Goal: Contribute content: Contribute content

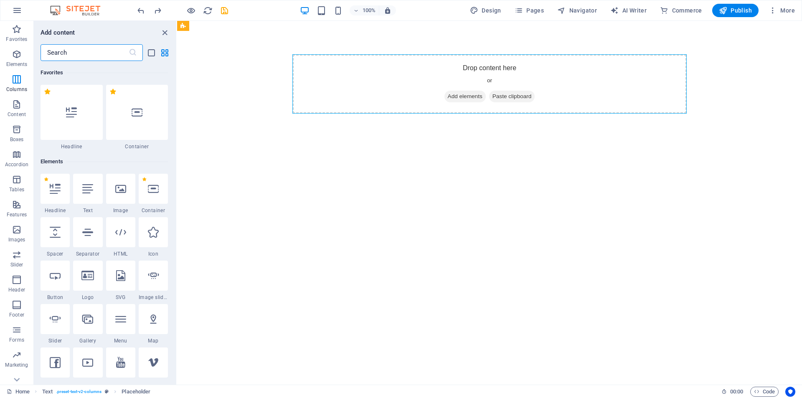
scroll to position [716, 0]
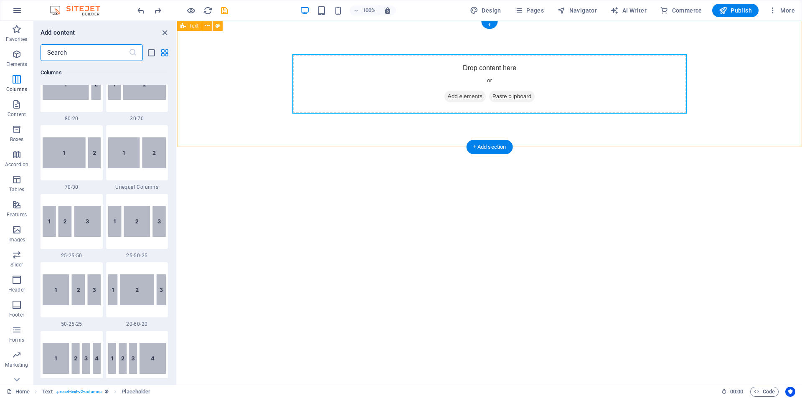
click at [463, 92] on span "Add elements" at bounding box center [465, 97] width 41 height 12
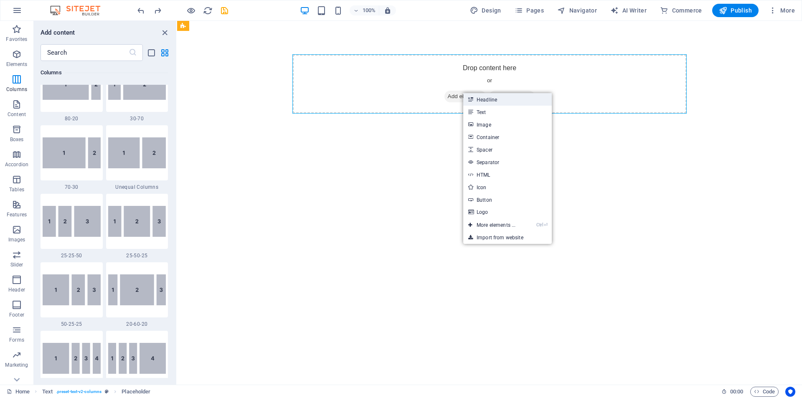
click at [486, 102] on link "Headline" at bounding box center [507, 99] width 89 height 13
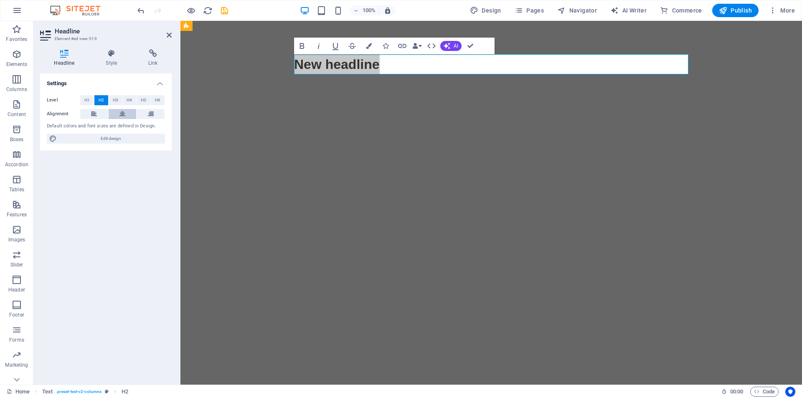
click at [124, 113] on icon at bounding box center [123, 114] width 6 height 10
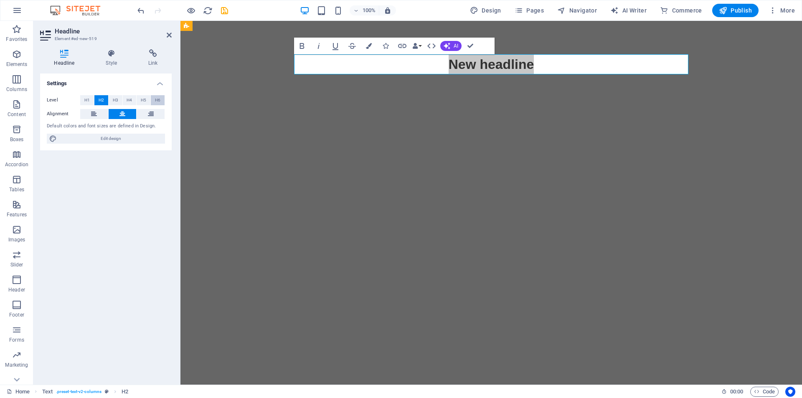
click at [159, 97] on span "H6" at bounding box center [157, 100] width 5 height 10
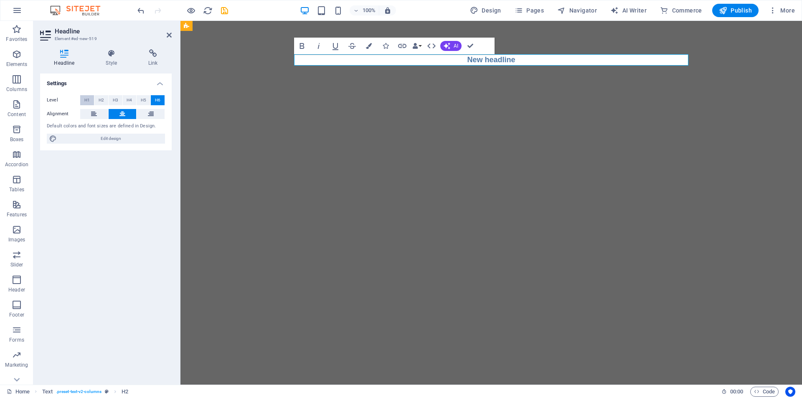
click at [87, 99] on span "H1" at bounding box center [86, 100] width 5 height 10
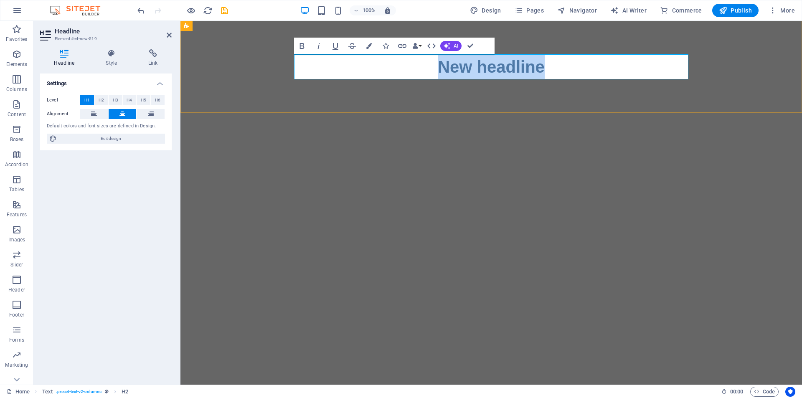
drag, startPoint x: 548, startPoint y: 72, endPoint x: 434, endPoint y: 67, distance: 114.6
click at [434, 67] on h1 "New headline" at bounding box center [491, 66] width 395 height 25
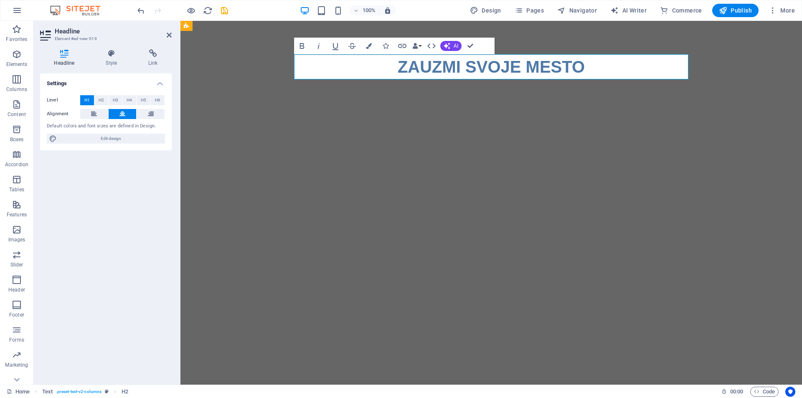
click at [498, 113] on html "Skip to main content ZAUZMI SVOJE MESTO" at bounding box center [492, 67] width 622 height 92
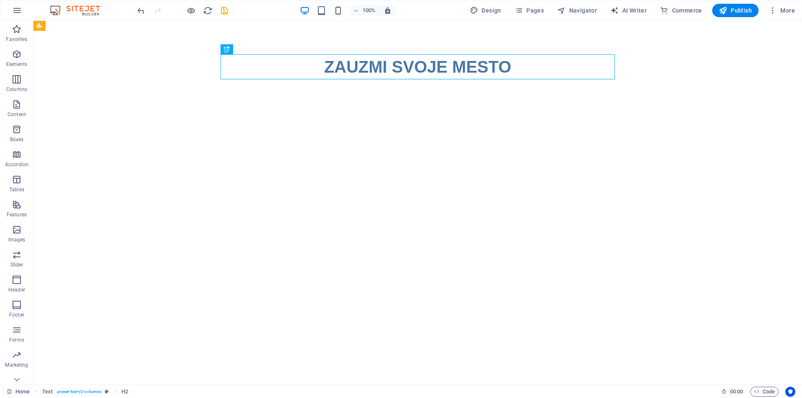
click at [532, 113] on html "Skip to main content ZAUZMI SVOJE MESTO" at bounding box center [417, 67] width 769 height 92
click at [292, 113] on html "Skip to main content ZAUZMI SVOJE MESTO" at bounding box center [417, 67] width 769 height 92
drag, startPoint x: 281, startPoint y: 169, endPoint x: 162, endPoint y: 149, distance: 120.3
click at [162, 113] on html "Skip to main content ZAUZMI SVOJE MESTO" at bounding box center [417, 67] width 769 height 92
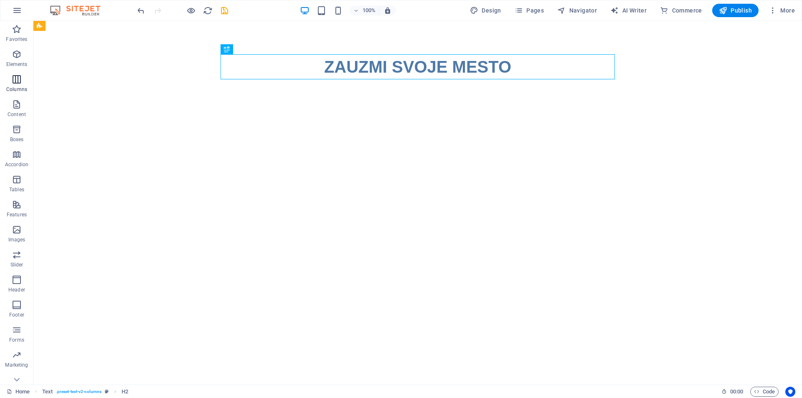
click at [20, 75] on icon "button" at bounding box center [17, 79] width 10 height 10
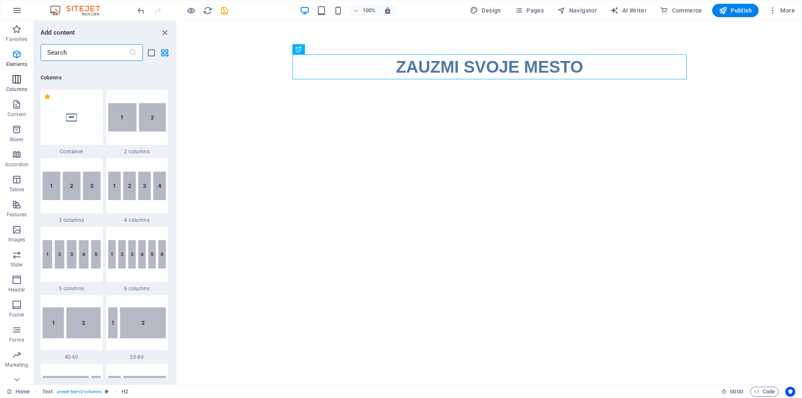
scroll to position [414, 0]
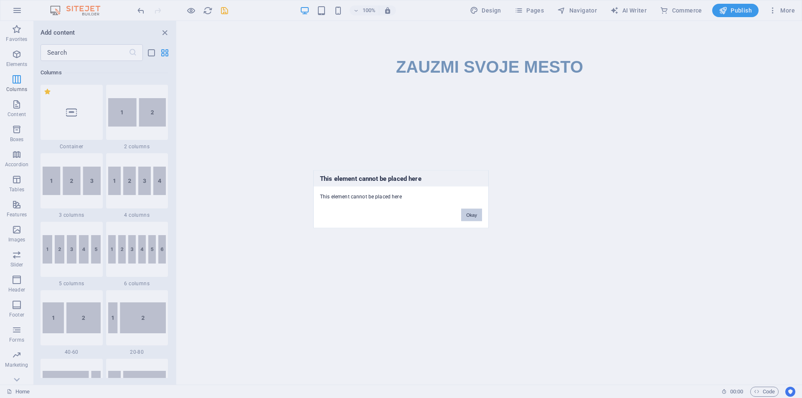
click at [480, 217] on button "Okay" at bounding box center [471, 215] width 21 height 13
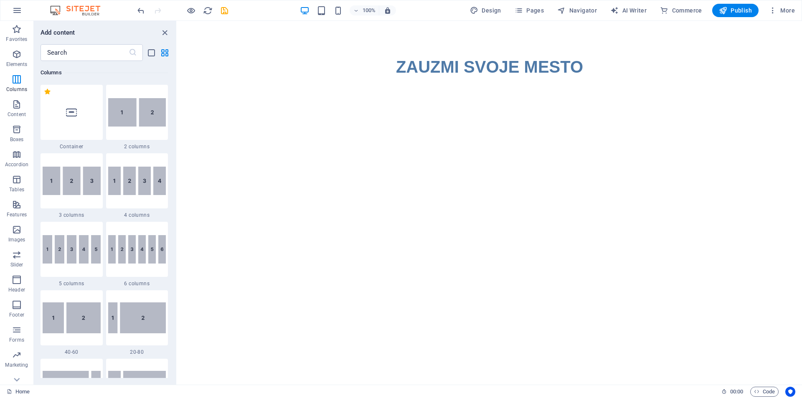
click at [331, 113] on html "Skip to main content ZAUZMI SVOJE MESTO" at bounding box center [489, 67] width 625 height 92
click at [73, 112] on icon at bounding box center [71, 112] width 11 height 11
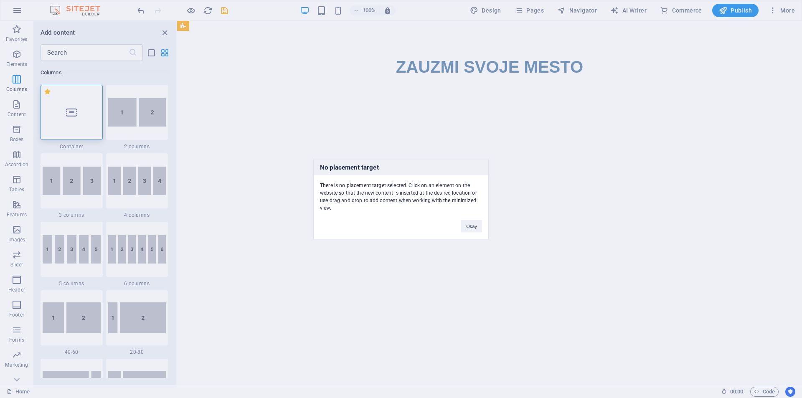
click at [73, 112] on div "No placement target There is no placement target selected. Click on an element …" at bounding box center [401, 199] width 802 height 398
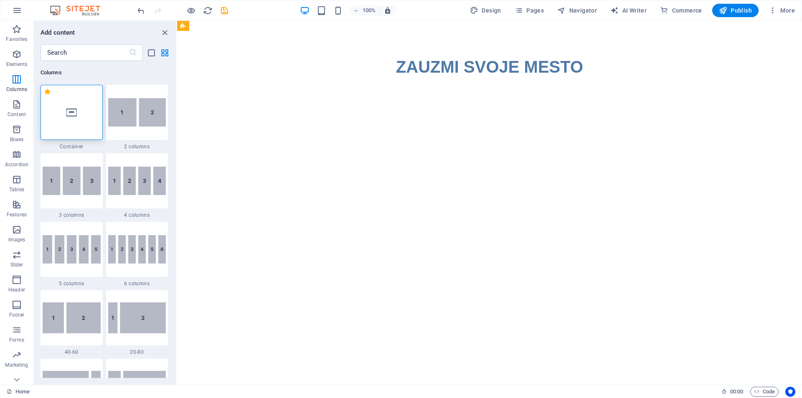
click at [74, 113] on icon at bounding box center [71, 112] width 11 height 11
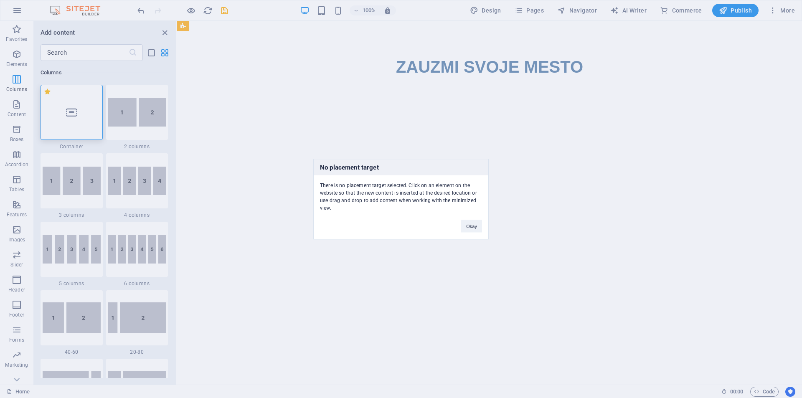
click at [74, 113] on div "No placement target There is no placement target selected. Click on an element …" at bounding box center [401, 199] width 802 height 398
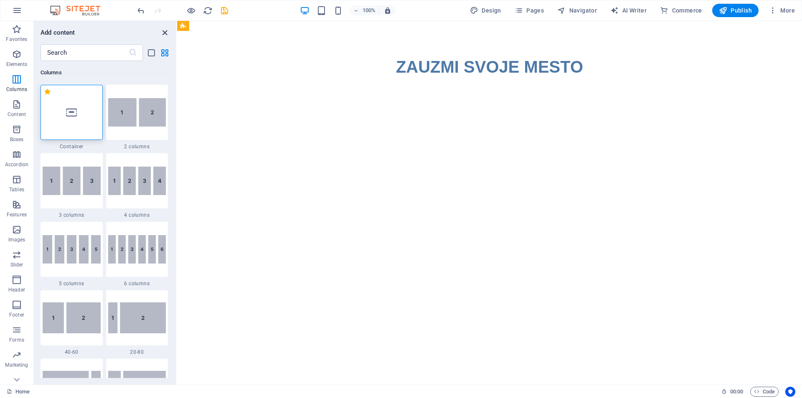
click at [165, 33] on icon "close panel" at bounding box center [165, 33] width 10 height 10
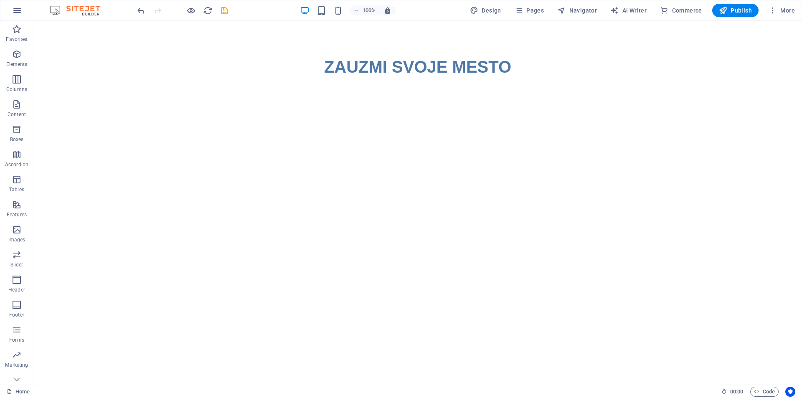
click at [290, 113] on html "Skip to main content ZAUZMI SVOJE MESTO" at bounding box center [417, 67] width 769 height 92
click at [420, 112] on div "+ Add section" at bounding box center [418, 113] width 46 height 14
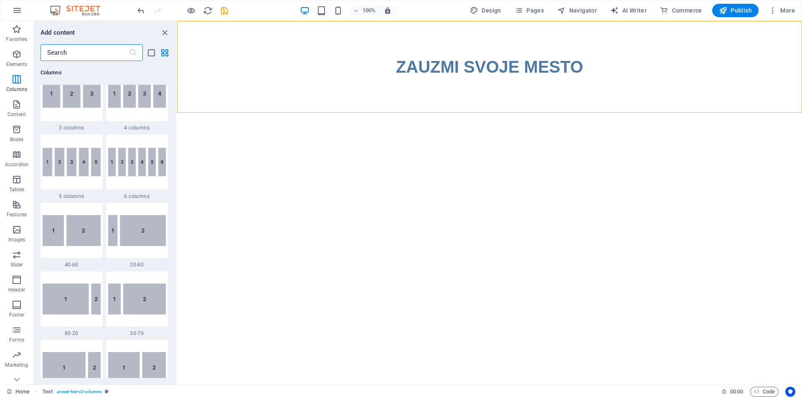
scroll to position [417, 0]
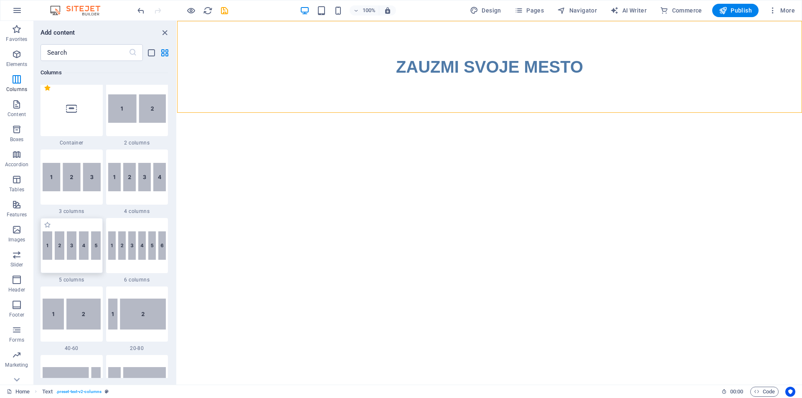
click at [58, 240] on img at bounding box center [72, 246] width 58 height 28
click at [177, 240] on div "H2 Text Text Placeholder Floating Image Image Text H1" at bounding box center [489, 203] width 625 height 364
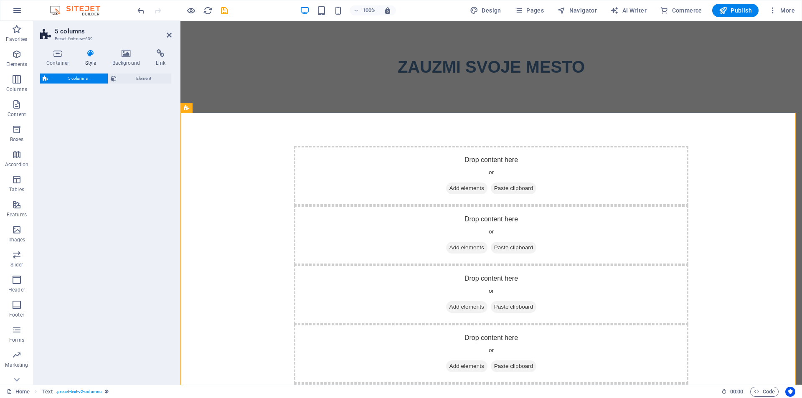
select select "rem"
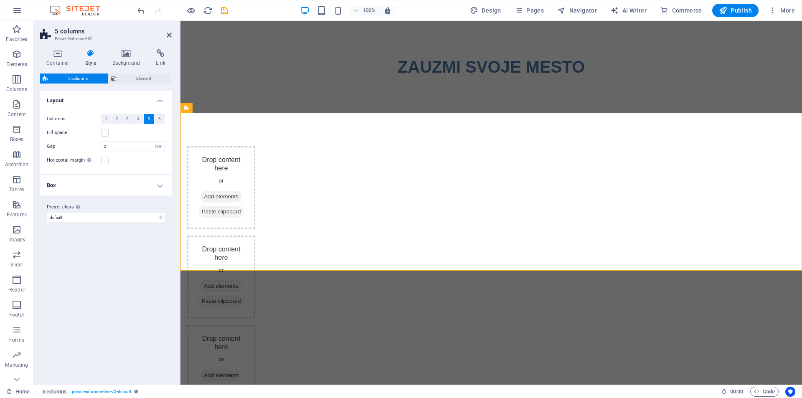
click at [577, 288] on html "Skip to main content ZAUZMI SVOJE MESTO Drop content here or Add elements Paste…" at bounding box center [492, 320] width 622 height 599
click at [172, 35] on aside "5 columns Preset #ed-new-639 Container Style Background Link Size Height Defaul…" at bounding box center [106, 203] width 147 height 364
click at [169, 34] on icon at bounding box center [169, 35] width 5 height 7
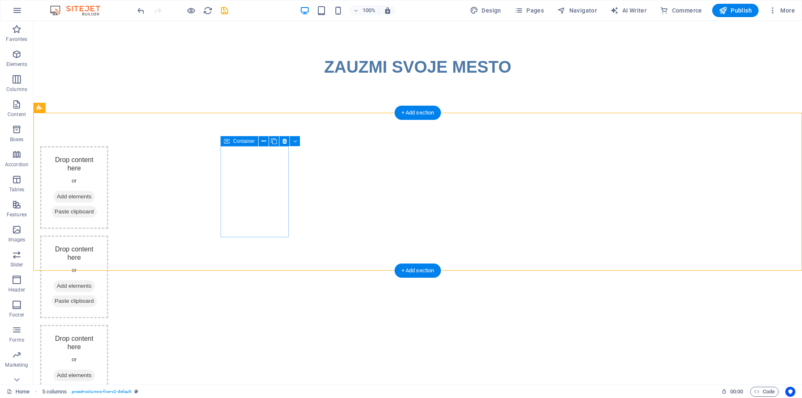
click at [95, 197] on span "Add elements" at bounding box center [73, 197] width 41 height 12
click at [95, 196] on span "Add elements" at bounding box center [73, 197] width 41 height 12
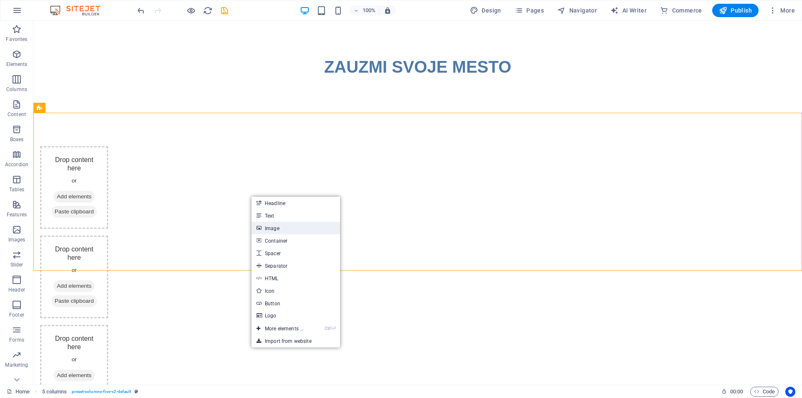
click at [281, 228] on link "Image" at bounding box center [296, 228] width 89 height 13
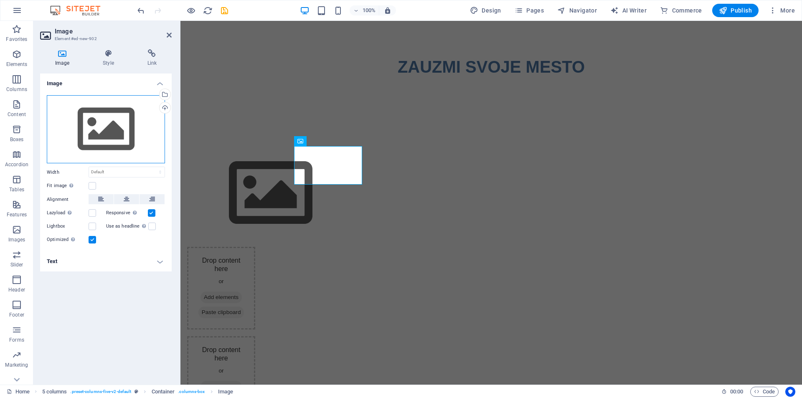
click at [119, 131] on div "Drag files here, click to choose files or select files from Files or our free s…" at bounding box center [106, 129] width 118 height 69
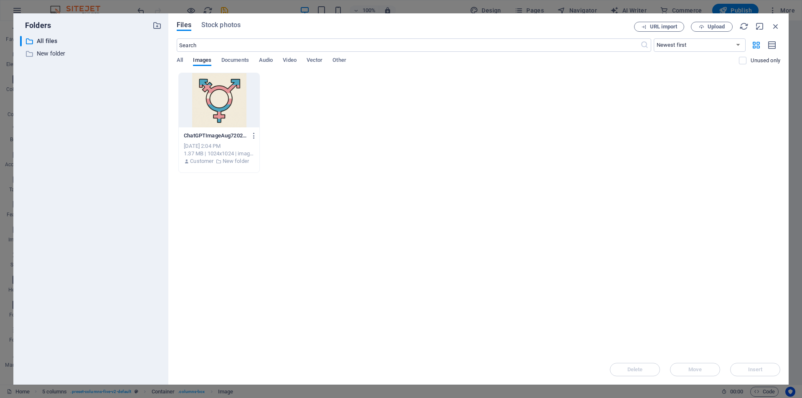
click at [230, 102] on div at bounding box center [219, 100] width 81 height 54
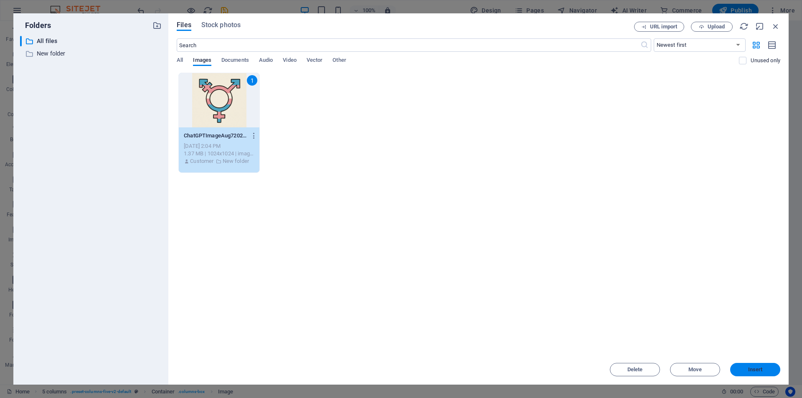
click at [751, 370] on span "Insert" at bounding box center [755, 369] width 15 height 5
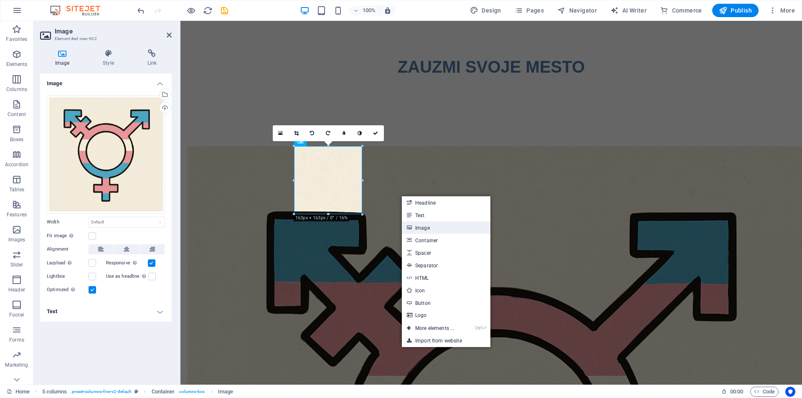
click at [440, 231] on link "Image" at bounding box center [446, 227] width 89 height 13
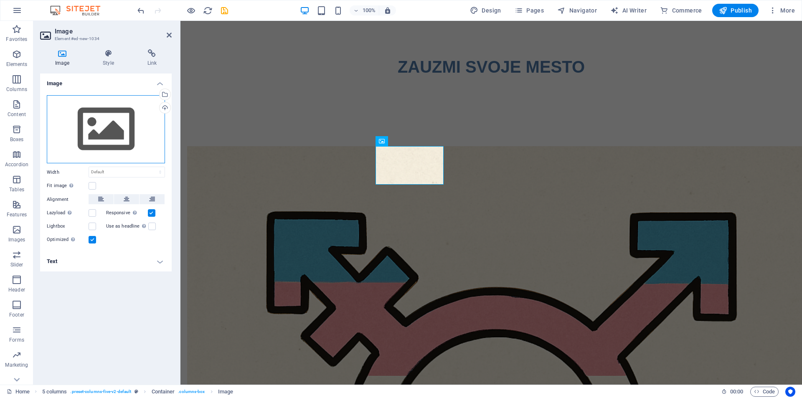
click at [145, 137] on div "Drag files here, click to choose files or select files from Files or our free s…" at bounding box center [106, 129] width 118 height 69
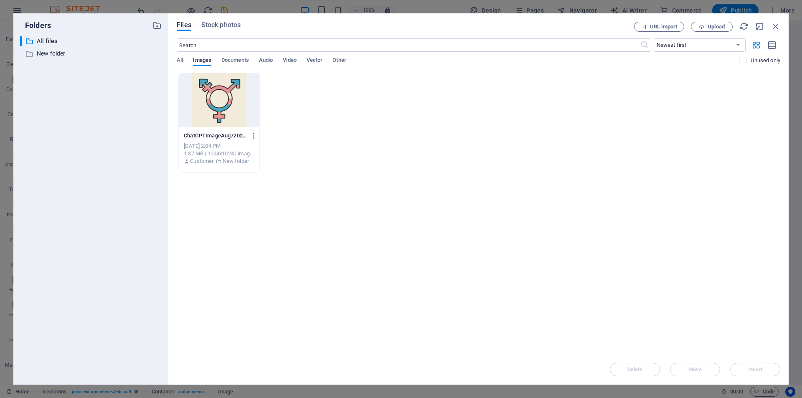
click at [247, 101] on div at bounding box center [219, 100] width 81 height 54
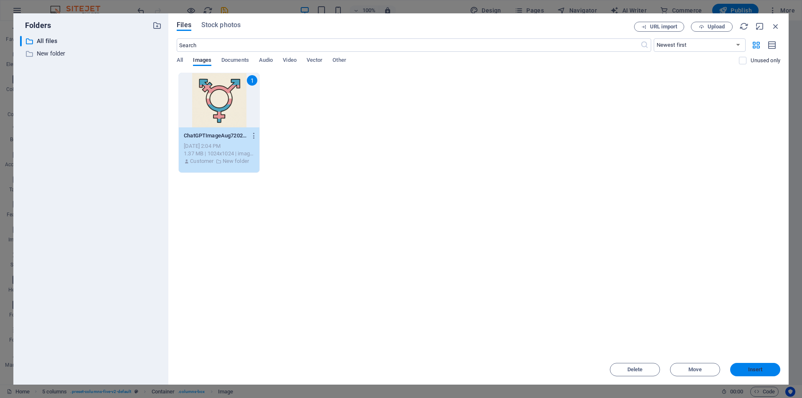
drag, startPoint x: 769, startPoint y: 371, endPoint x: 588, endPoint y: 347, distance: 182.9
click at [769, 371] on span "Insert" at bounding box center [755, 369] width 43 height 5
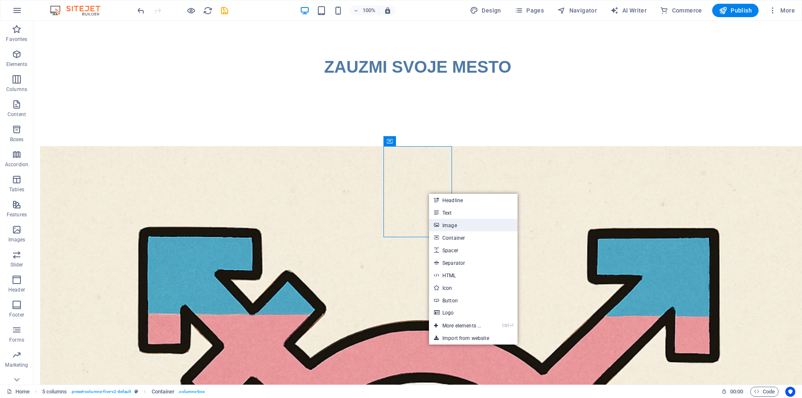
click at [462, 226] on link "Image" at bounding box center [473, 225] width 89 height 13
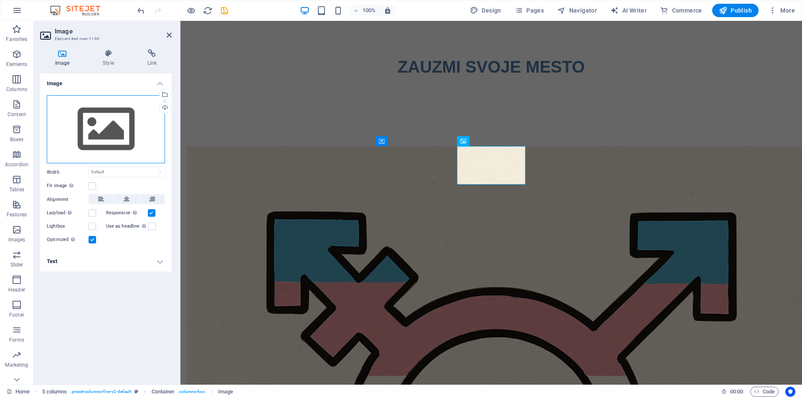
click at [115, 132] on div "Drag files here, click to choose files or select files from Files or our free s…" at bounding box center [106, 129] width 118 height 69
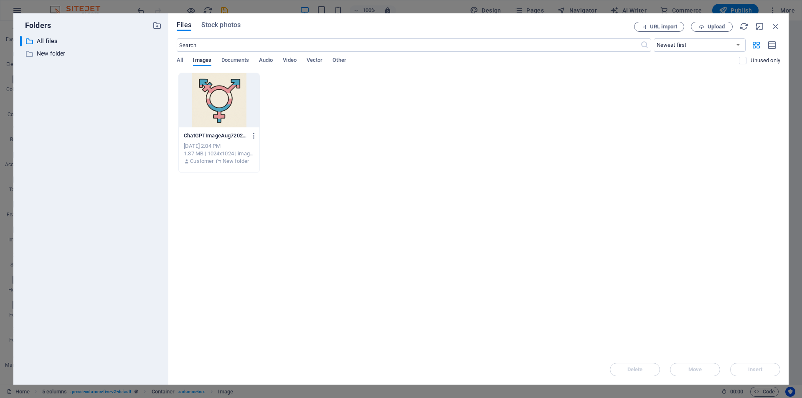
click at [219, 108] on div at bounding box center [219, 100] width 81 height 54
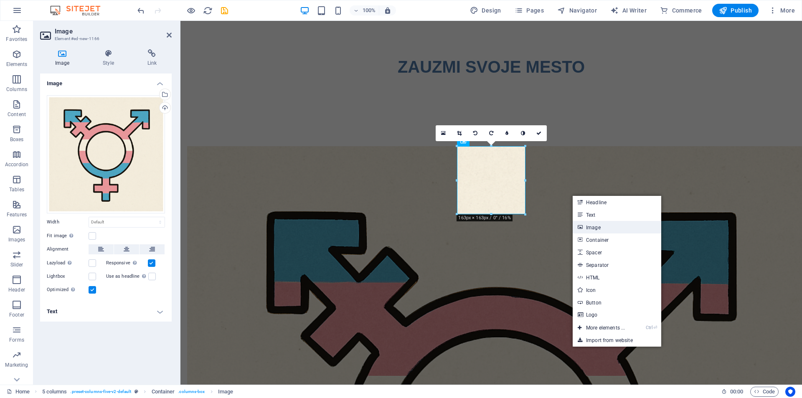
click at [600, 229] on link "Image" at bounding box center [617, 227] width 89 height 13
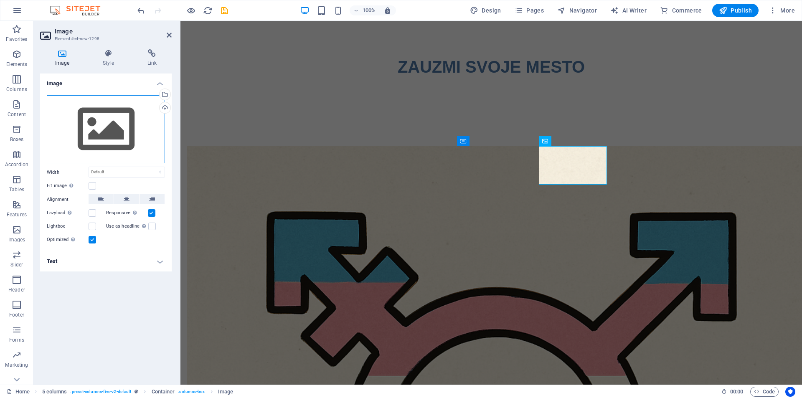
click at [122, 136] on div "Drag files here, click to choose files or select files from Files or our free s…" at bounding box center [106, 129] width 118 height 69
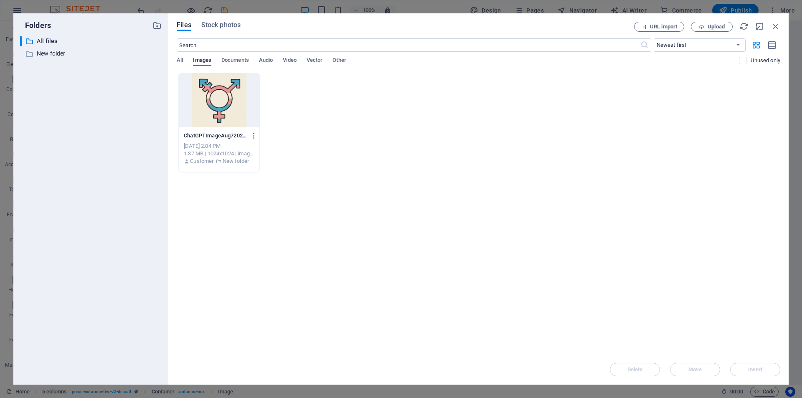
click at [217, 110] on div at bounding box center [219, 100] width 81 height 54
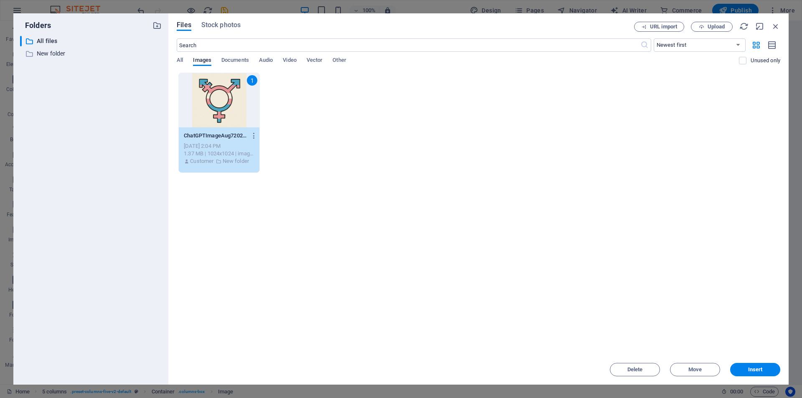
click at [217, 110] on div "1" at bounding box center [219, 100] width 81 height 54
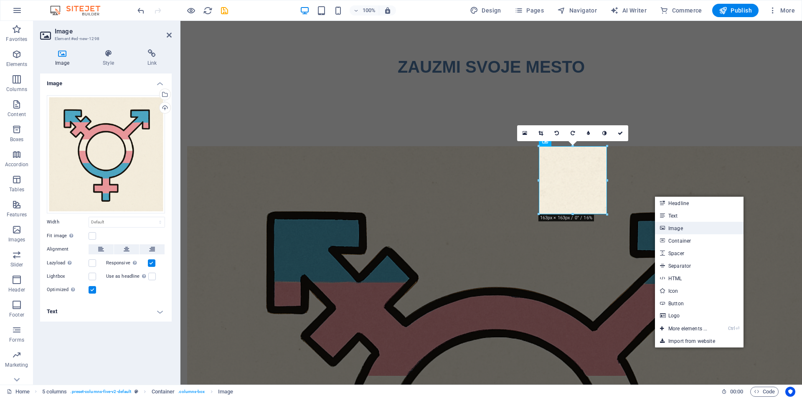
click at [672, 225] on link "Image" at bounding box center [699, 228] width 89 height 13
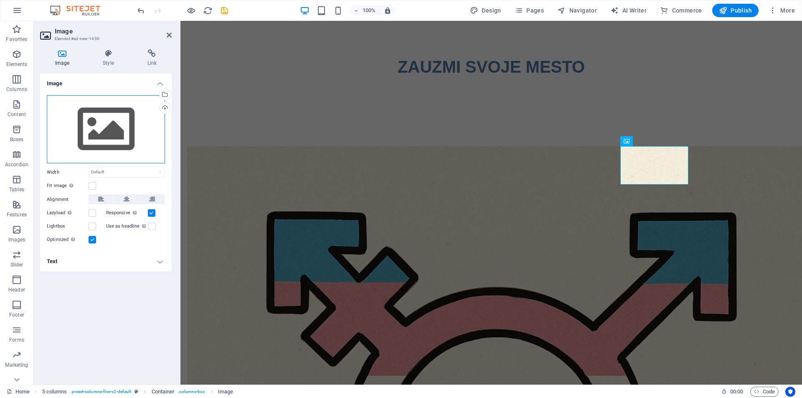
click at [123, 120] on div "Drag files here, click to choose files or select files from Files or our free s…" at bounding box center [106, 129] width 118 height 69
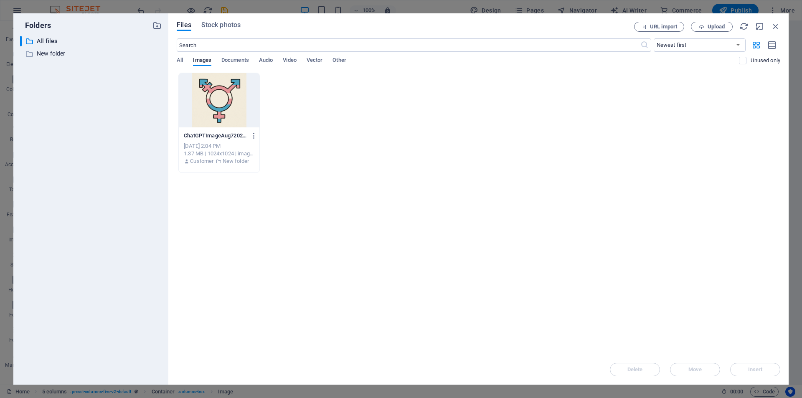
click at [254, 112] on div at bounding box center [219, 100] width 81 height 54
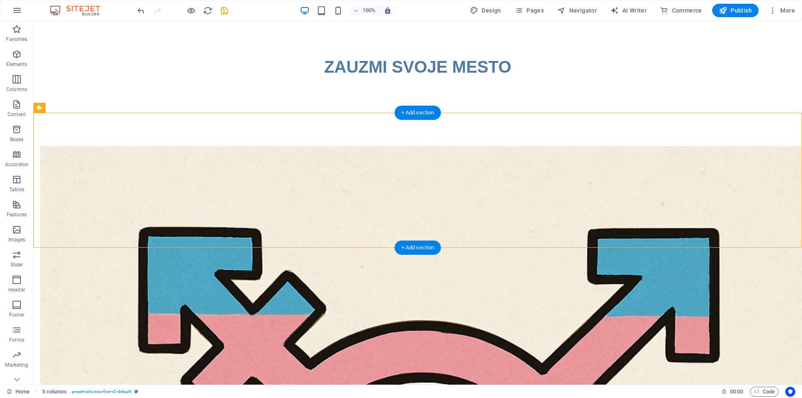
drag, startPoint x: 668, startPoint y: 120, endPoint x: 204, endPoint y: 181, distance: 467.5
click at [141, 11] on icon "undo" at bounding box center [141, 11] width 10 height 10
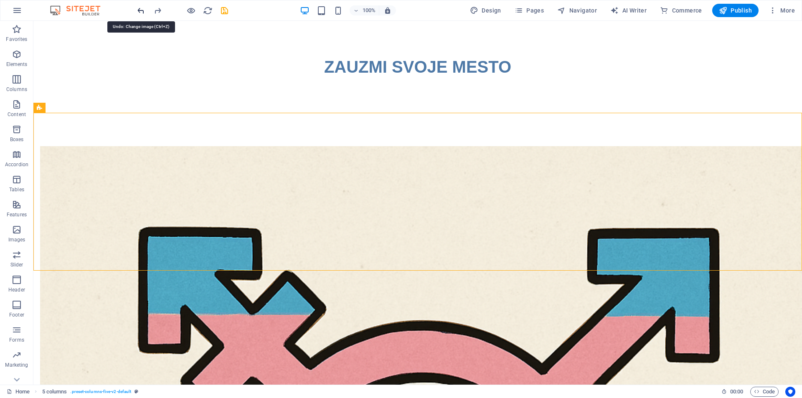
click at [141, 11] on icon "undo" at bounding box center [141, 11] width 10 height 10
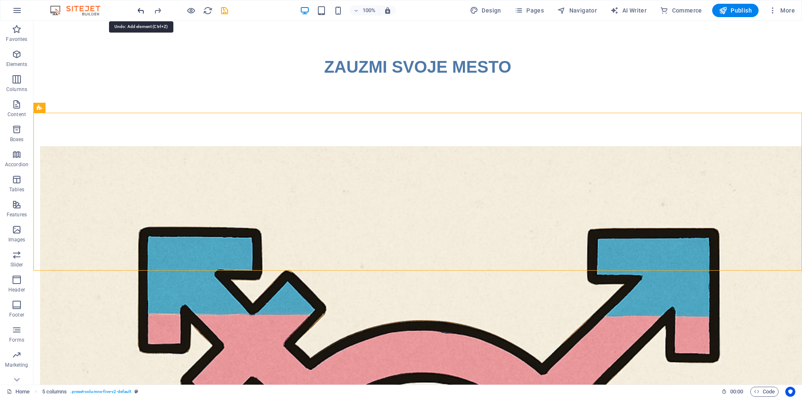
click at [141, 11] on icon "undo" at bounding box center [141, 11] width 10 height 10
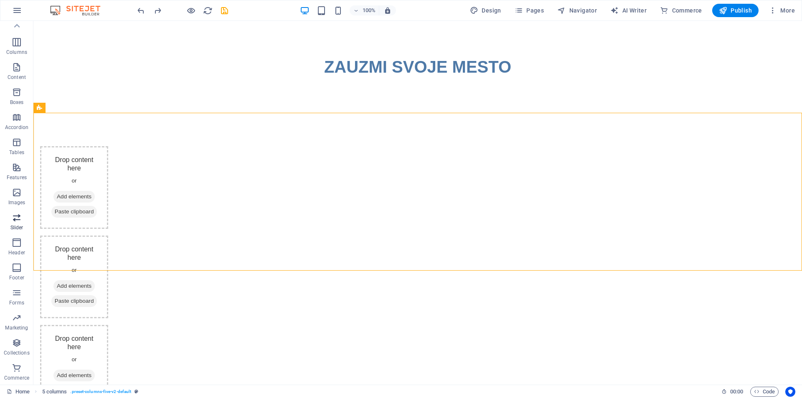
scroll to position [0, 0]
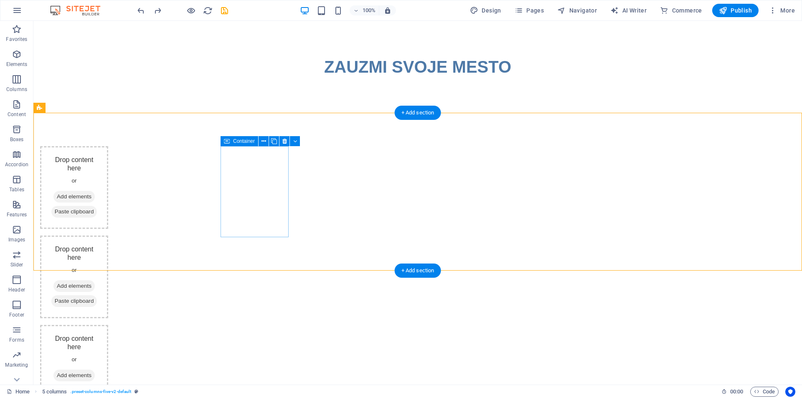
click at [95, 195] on span "Add elements" at bounding box center [73, 197] width 41 height 12
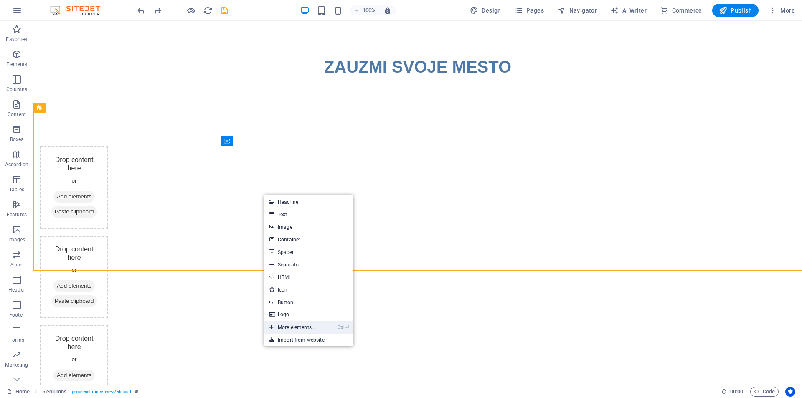
click at [300, 326] on link "Ctrl ⏎ More elements ..." at bounding box center [293, 327] width 57 height 13
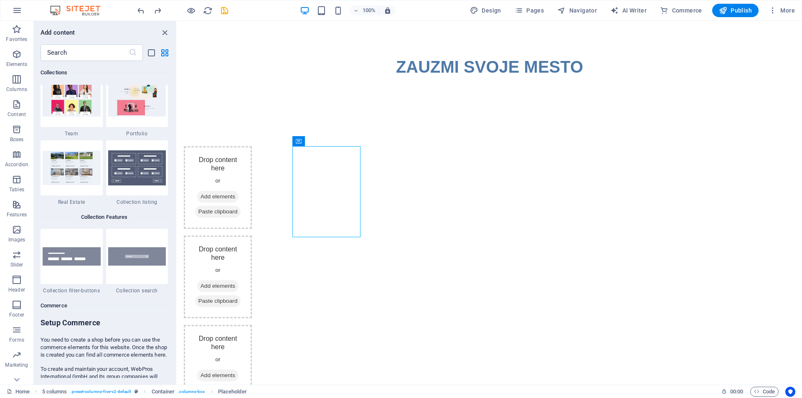
scroll to position [7653, 0]
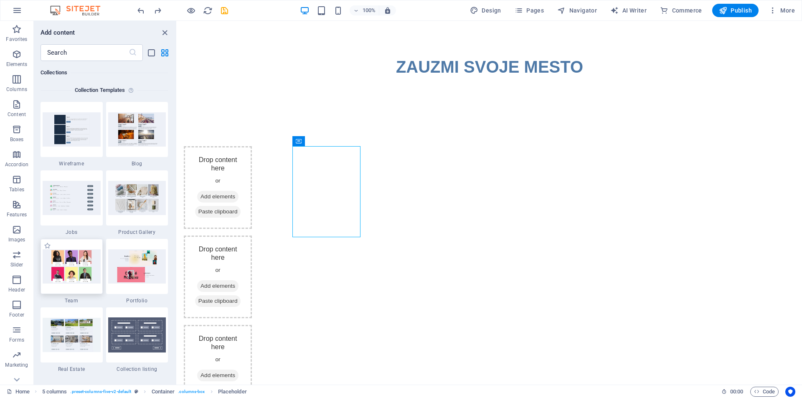
click at [64, 265] on img at bounding box center [72, 266] width 58 height 34
drag, startPoint x: 241, startPoint y: 286, endPoint x: 327, endPoint y: 283, distance: 86.1
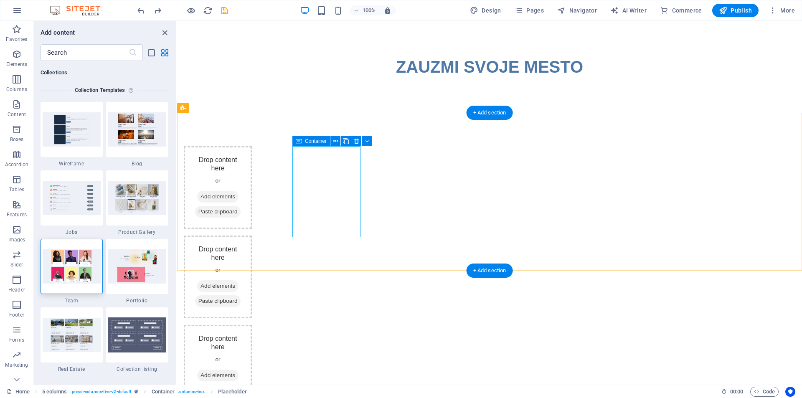
click at [239, 194] on span "Add elements" at bounding box center [217, 197] width 41 height 12
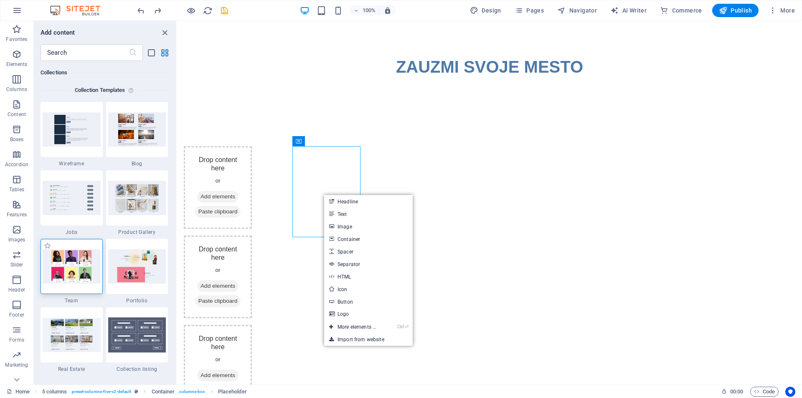
click at [83, 259] on img at bounding box center [72, 266] width 58 height 34
drag, startPoint x: 260, startPoint y: 280, endPoint x: 330, endPoint y: 166, distance: 133.4
click at [216, 173] on div "Drop content here or Add elements Paste clipboard Drop content here or Add elem…" at bounding box center [489, 366] width 625 height 507
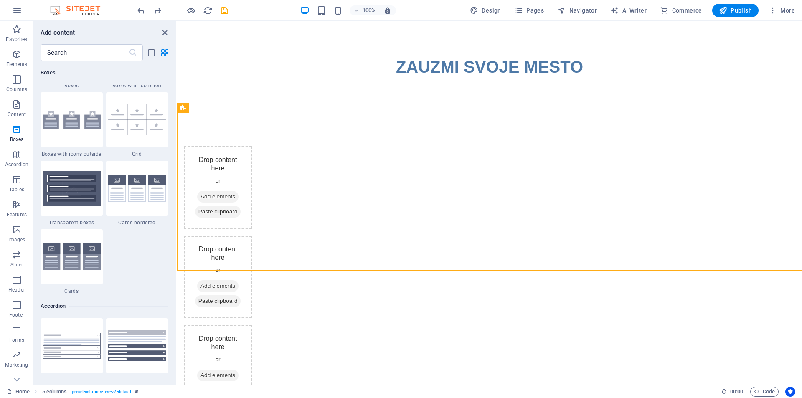
scroll to position [2429, 0]
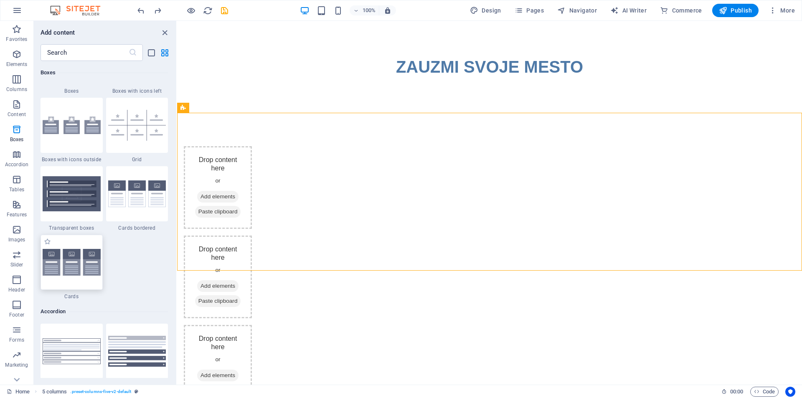
click at [64, 265] on img at bounding box center [72, 262] width 58 height 27
click at [177, 265] on div "H2 Text Text Placeholder Floating Image Image Text H1 5 columns Container Place…" at bounding box center [489, 203] width 625 height 364
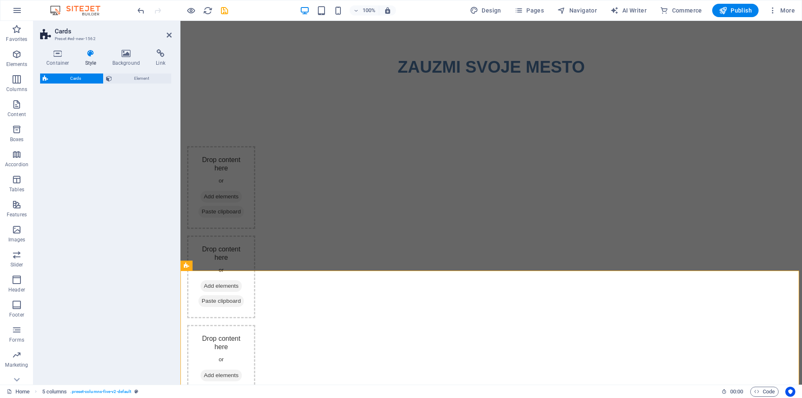
select select "rem"
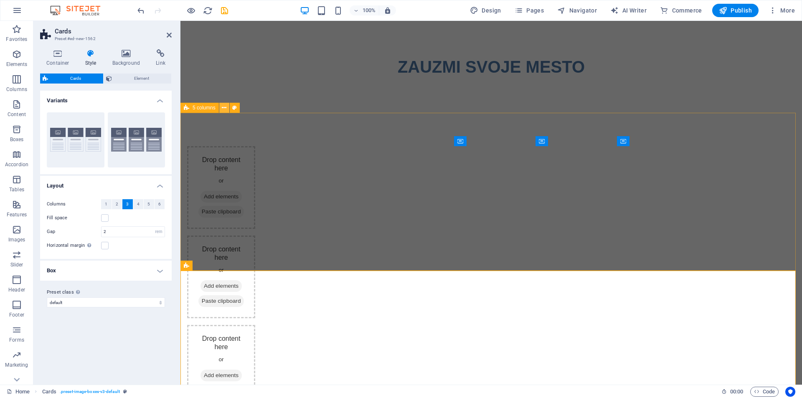
click at [224, 108] on icon at bounding box center [224, 108] width 5 height 9
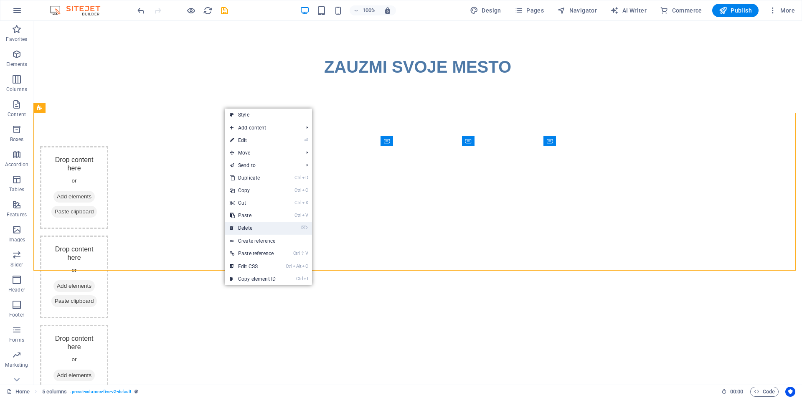
click at [247, 224] on link "⌦ Delete" at bounding box center [253, 228] width 56 height 13
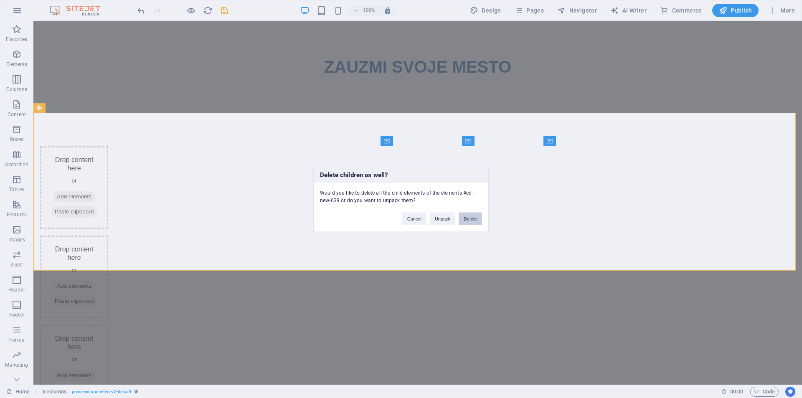
click at [474, 215] on button "Delete" at bounding box center [470, 218] width 23 height 13
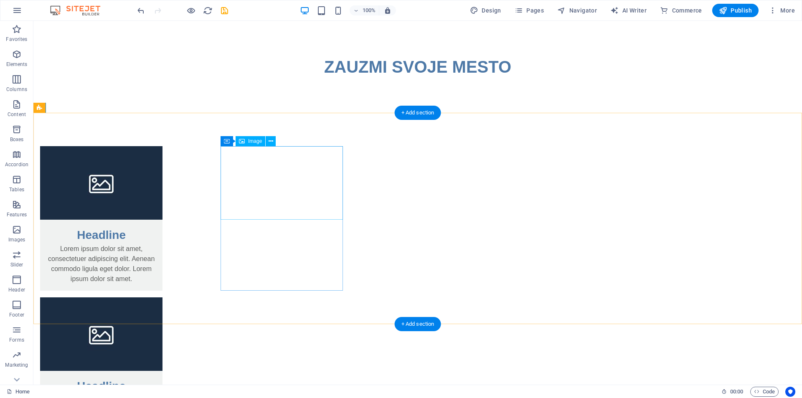
click at [163, 181] on figure at bounding box center [101, 183] width 122 height 74
select select "%"
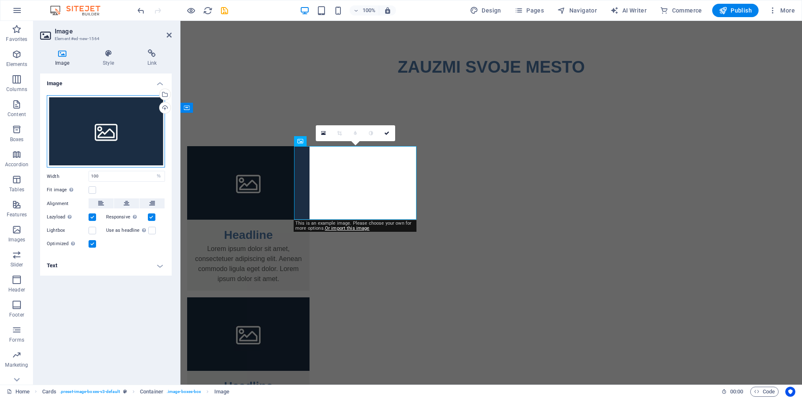
click at [117, 143] on div "Drag files here, click to choose files or select files from Files or our free s…" at bounding box center [106, 131] width 118 height 73
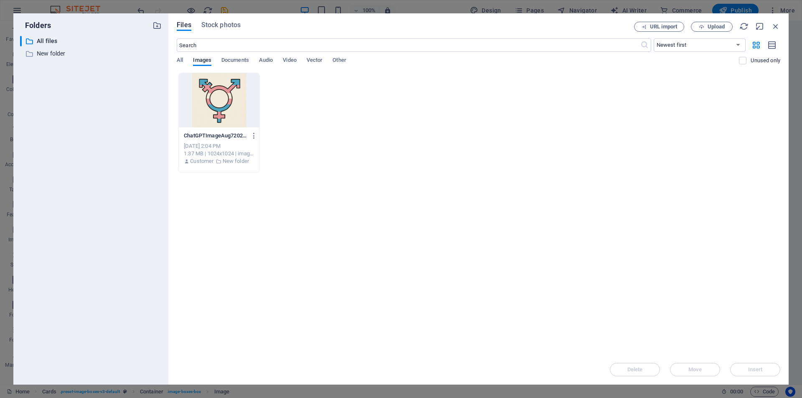
click at [204, 113] on div at bounding box center [219, 100] width 81 height 54
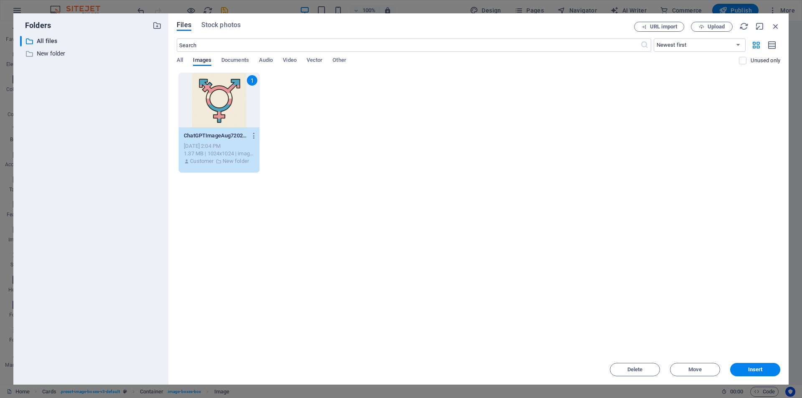
click at [204, 113] on div "1" at bounding box center [219, 100] width 81 height 54
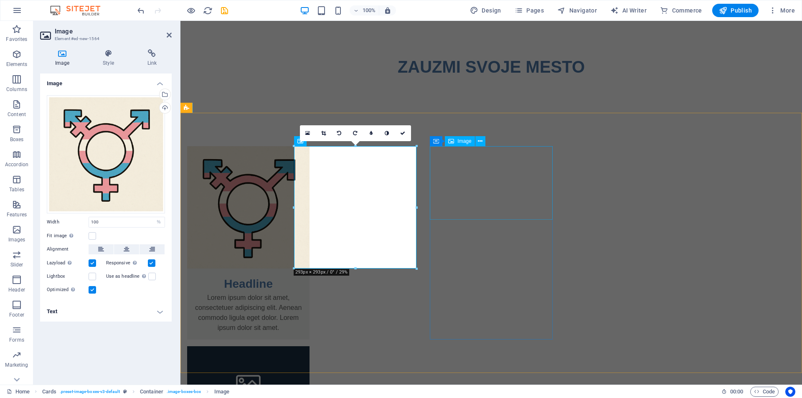
click at [310, 346] on figure at bounding box center [248, 383] width 122 height 74
select select "%"
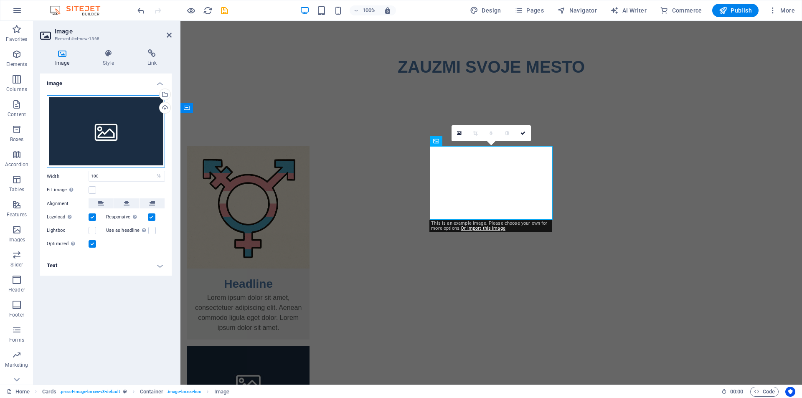
click at [124, 143] on div "Drag files here, click to choose files or select files from Files or our free s…" at bounding box center [106, 131] width 118 height 73
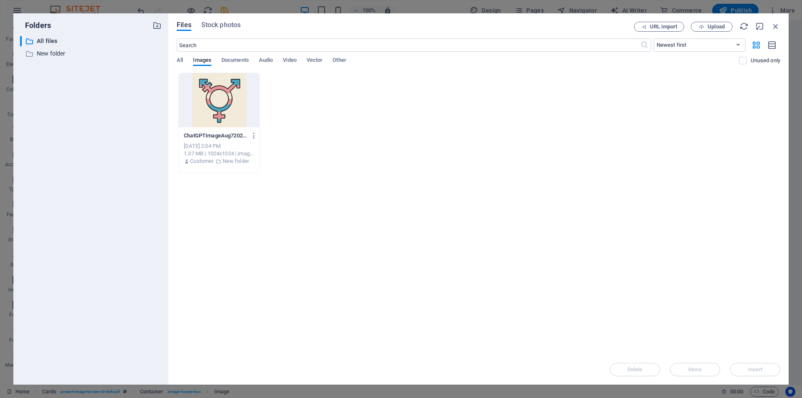
click at [239, 104] on div at bounding box center [219, 100] width 81 height 54
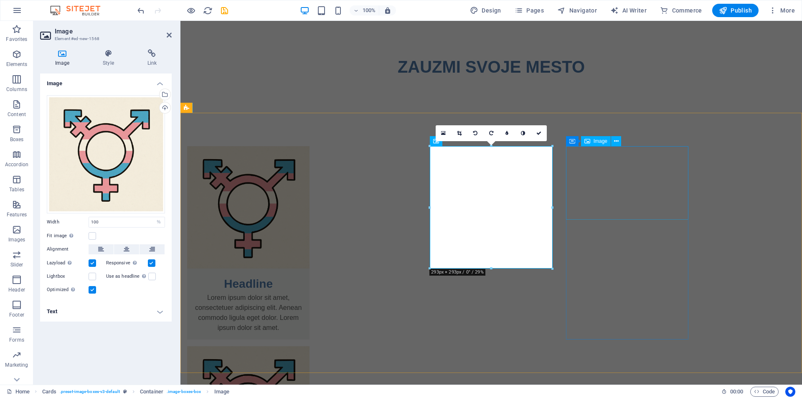
select select "%"
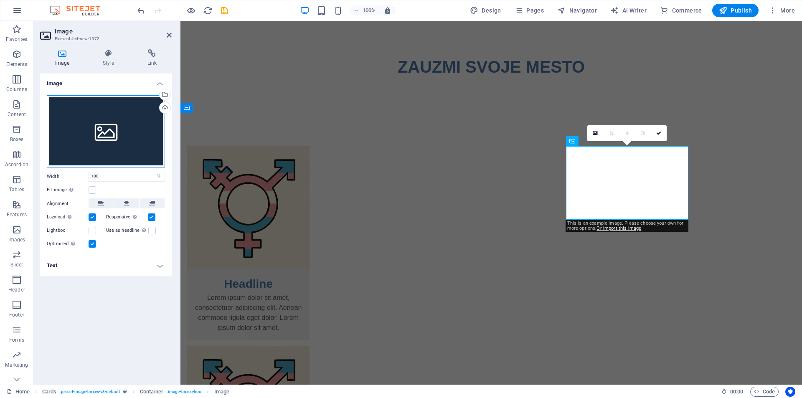
click at [91, 125] on div "Drag files here, click to choose files or select files from Files or our free s…" at bounding box center [106, 131] width 118 height 73
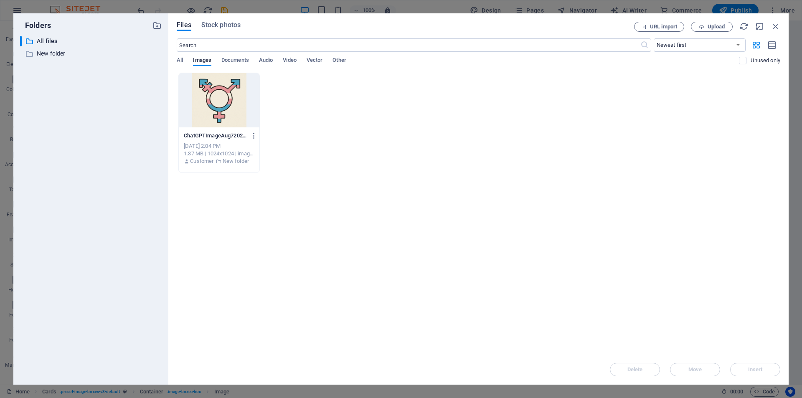
click at [91, 125] on div "​ All files All files ​ New folder New folder" at bounding box center [91, 207] width 142 height 342
click at [232, 97] on div at bounding box center [219, 100] width 81 height 54
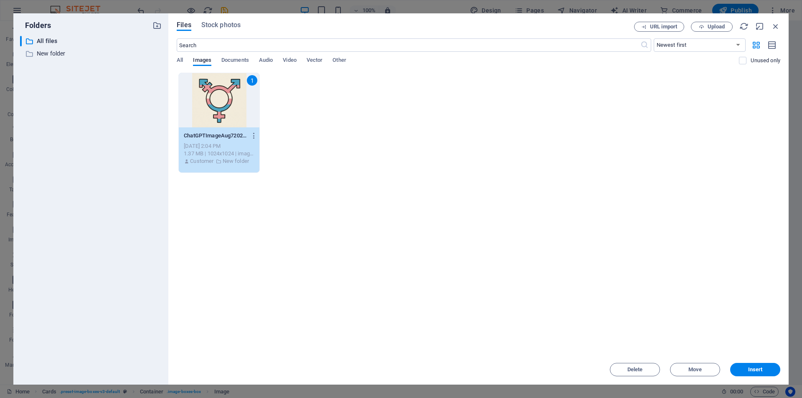
click at [232, 97] on div "1" at bounding box center [219, 100] width 81 height 54
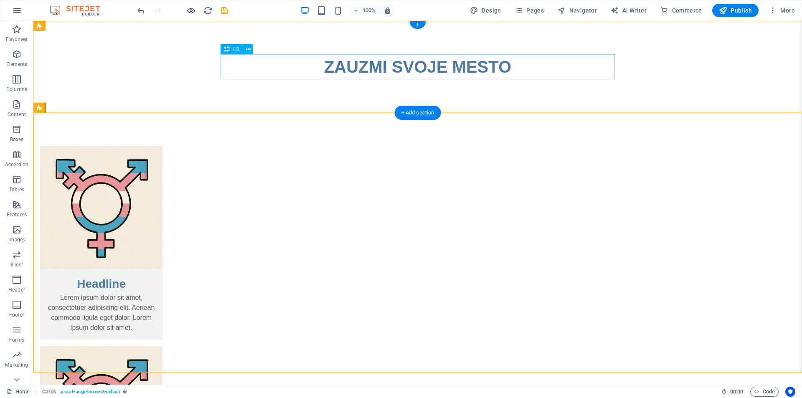
click at [455, 71] on div "ZAUZMI SVOJE MESTO" at bounding box center [418, 66] width 395 height 25
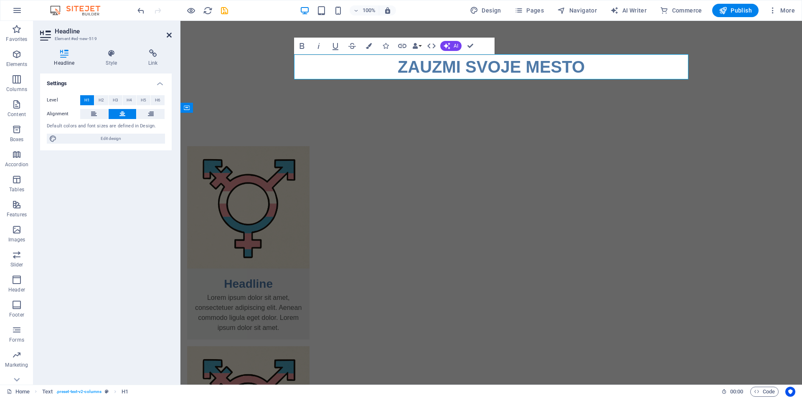
click at [171, 37] on icon at bounding box center [169, 35] width 5 height 7
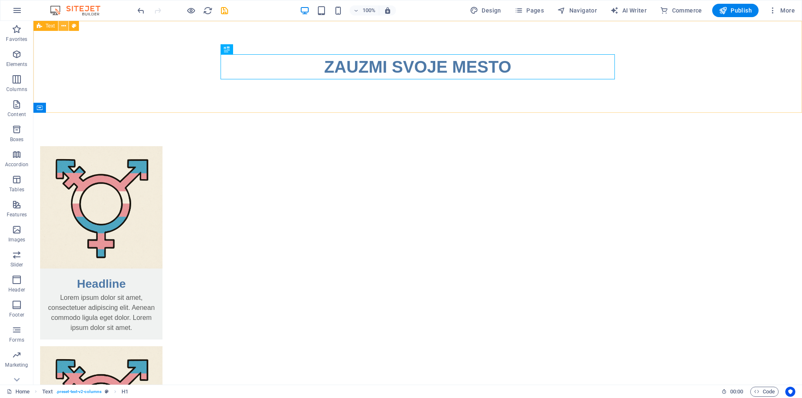
click at [63, 26] on icon at bounding box center [63, 26] width 5 height 9
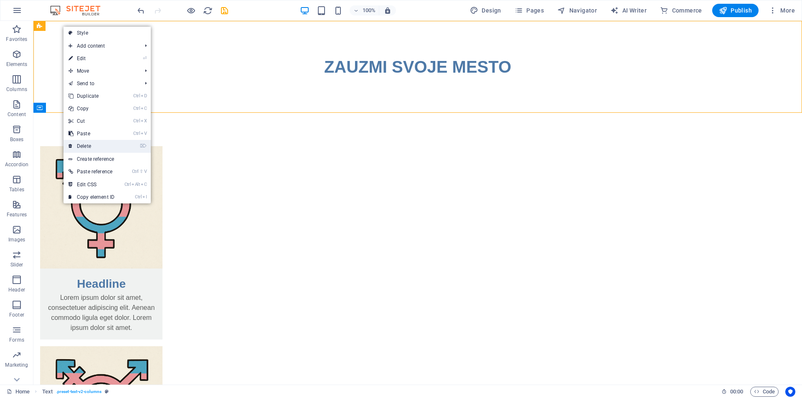
click at [96, 147] on link "⌦ Delete" at bounding box center [92, 146] width 56 height 13
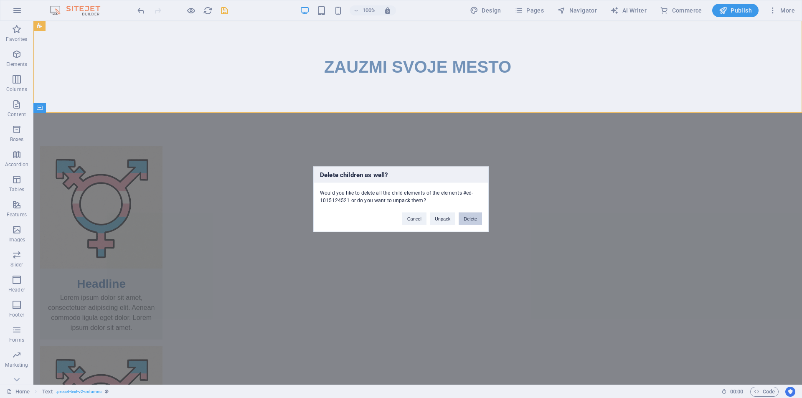
click at [474, 219] on button "Delete" at bounding box center [470, 218] width 23 height 13
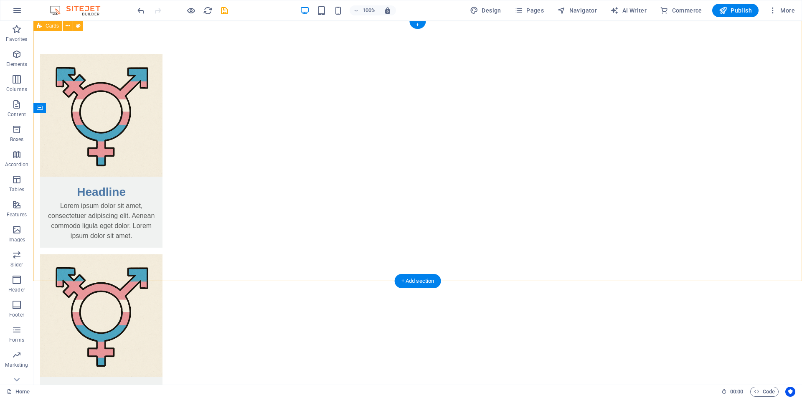
click at [728, 212] on div "Headline Lorem ipsum dolor sit amet, consectetuer adipiscing elit. Aenean commo…" at bounding box center [417, 351] width 769 height 661
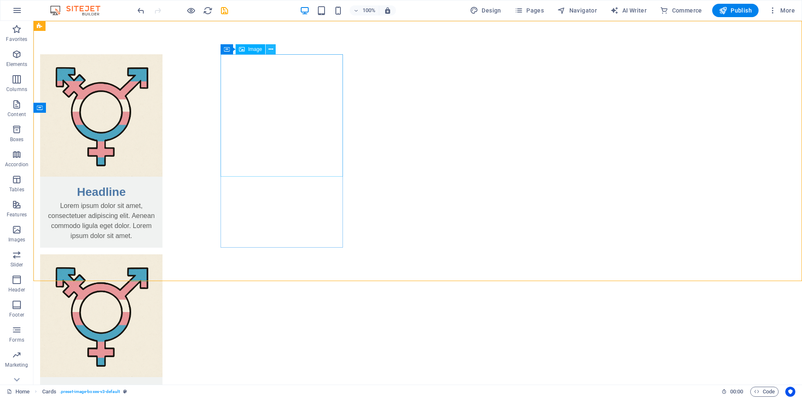
click at [269, 49] on icon at bounding box center [271, 49] width 5 height 9
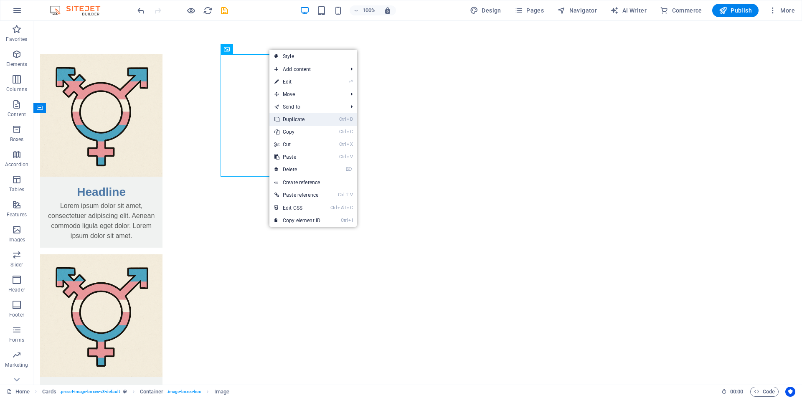
click at [298, 117] on link "Ctrl D Duplicate" at bounding box center [298, 119] width 56 height 13
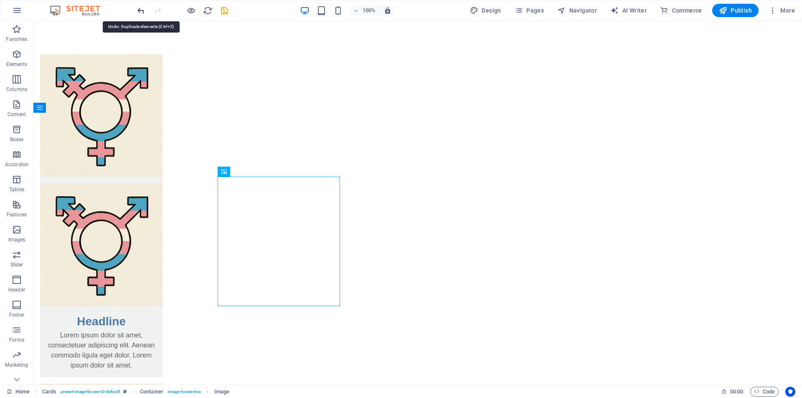
click at [140, 10] on icon "undo" at bounding box center [141, 11] width 10 height 10
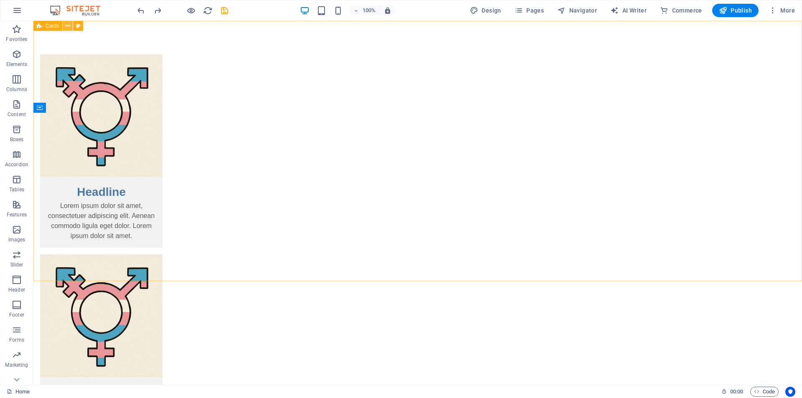
click at [66, 24] on icon at bounding box center [68, 26] width 5 height 9
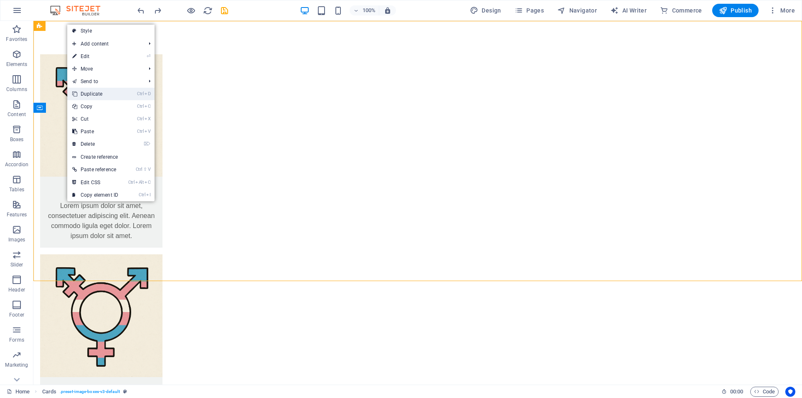
click at [88, 89] on link "Ctrl D Duplicate" at bounding box center [95, 94] width 56 height 13
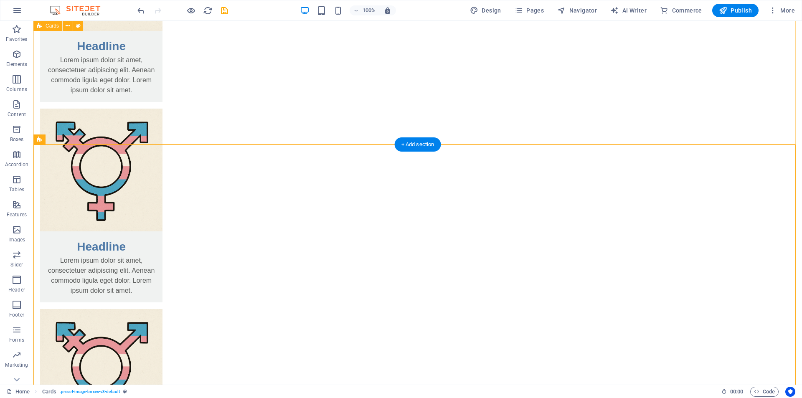
scroll to position [157, 0]
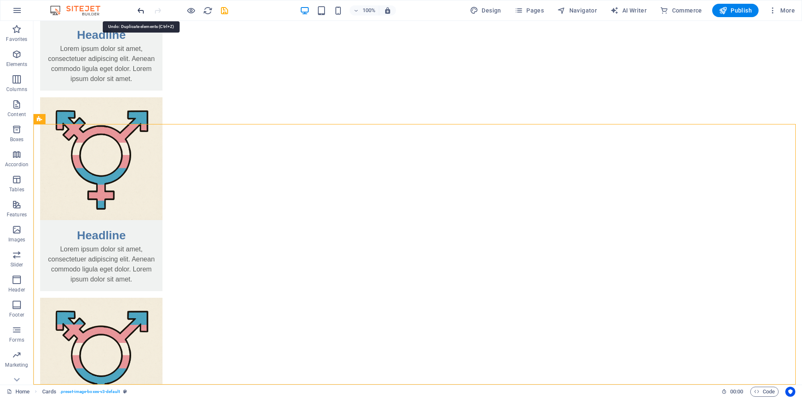
click at [139, 12] on icon "undo" at bounding box center [141, 11] width 10 height 10
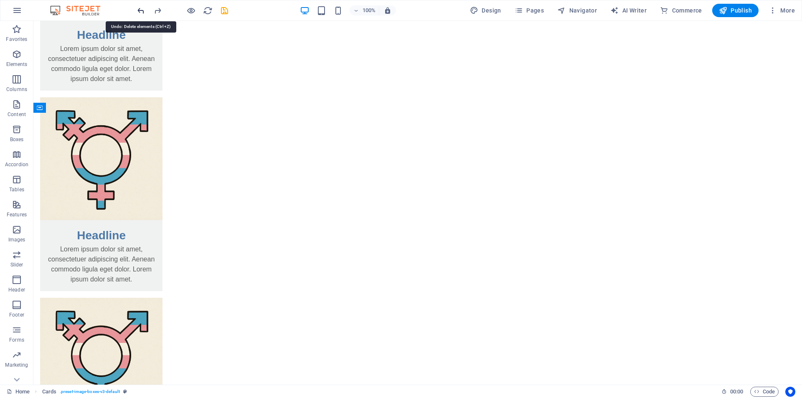
scroll to position [0, 0]
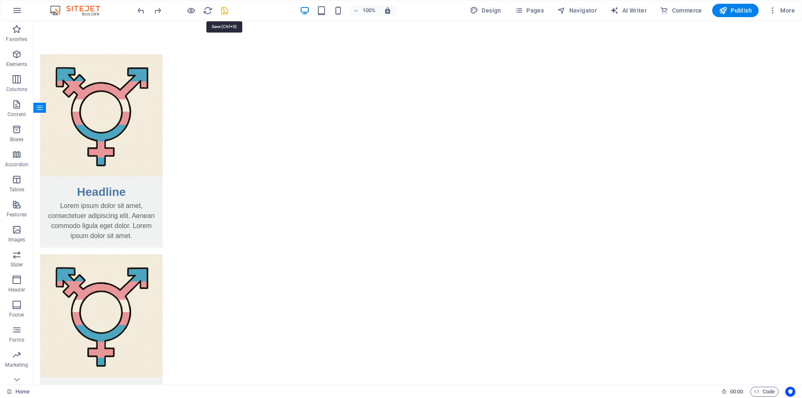
click at [226, 12] on icon "save" at bounding box center [225, 11] width 10 height 10
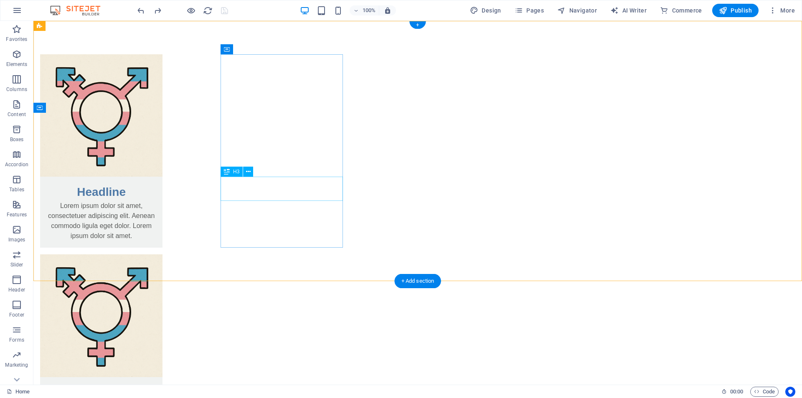
click at [163, 191] on div "Headline" at bounding box center [101, 189] width 122 height 24
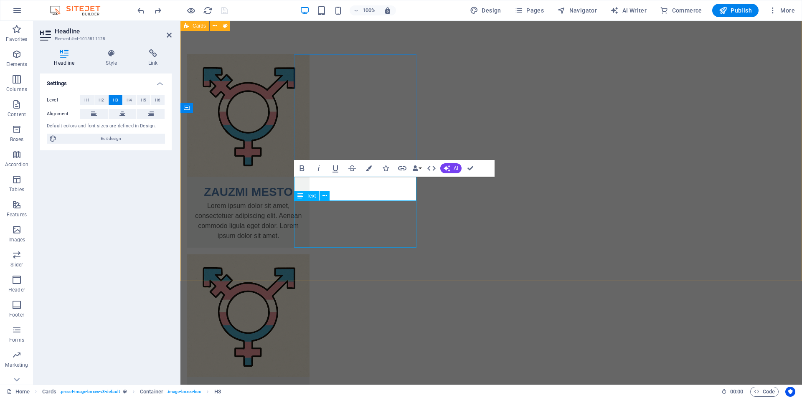
click at [310, 233] on div "Lorem ipsum dolor sit amet, consectetuer adipiscing elit. Aenean commodo ligula…" at bounding box center [248, 224] width 122 height 47
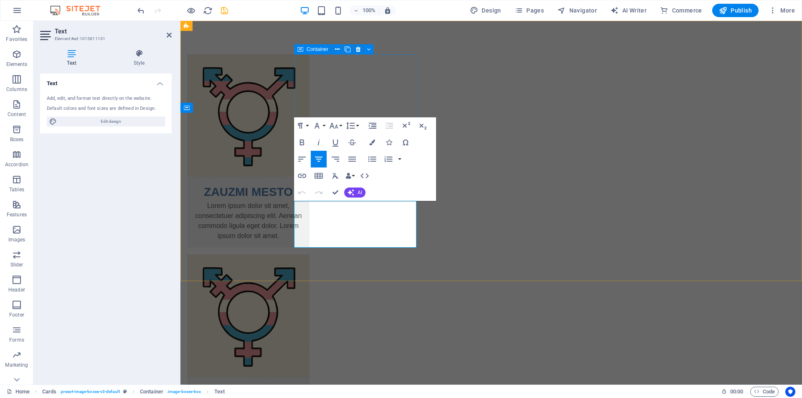
click at [303, 235] on p "Lorem ipsum dolor sit amet, consectetuer adipiscing elit. Aenean commodo ligula…" at bounding box center [248, 221] width 109 height 40
drag, startPoint x: 386, startPoint y: 237, endPoint x: 305, endPoint y: 208, distance: 85.9
click at [303, 208] on p "[PERSON_NAME] ipsum dolor sit amet, consectetuer adipiscing elit. Aenean commod…" at bounding box center [248, 221] width 109 height 40
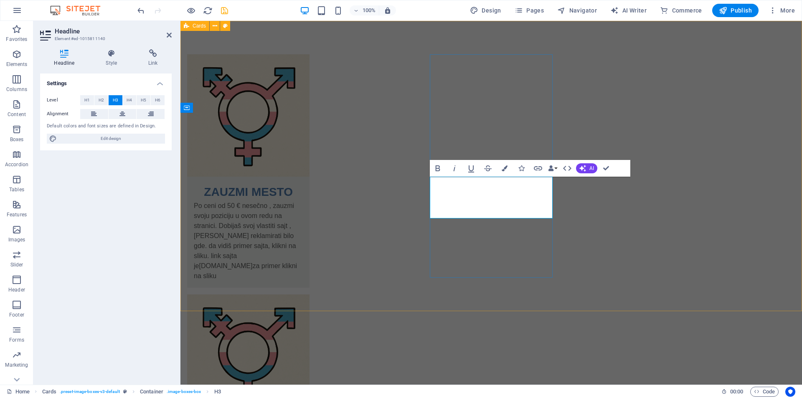
drag, startPoint x: 514, startPoint y: 206, endPoint x: 448, endPoint y: 192, distance: 67.2
click at [128, 100] on span "H4" at bounding box center [129, 100] width 5 height 10
click at [145, 100] on span "H5" at bounding box center [143, 100] width 5 height 10
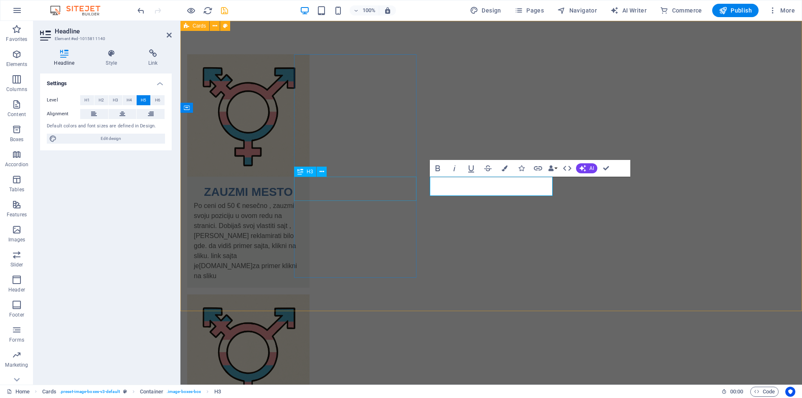
click at [310, 187] on div "ZAUZMI MESTO" at bounding box center [248, 189] width 122 height 24
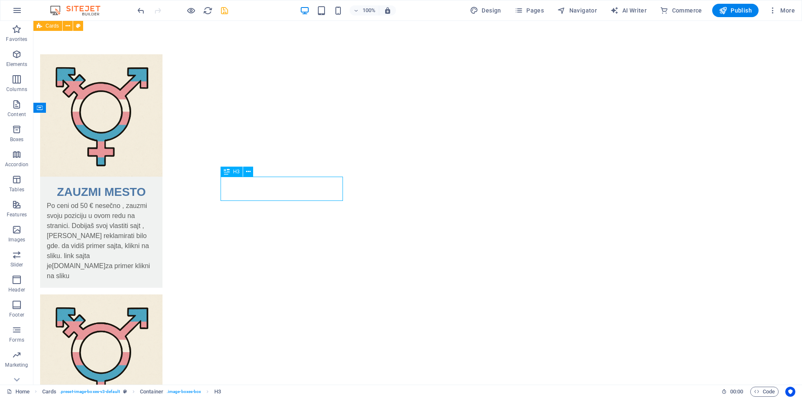
click at [163, 191] on div "ZAUZMI MESTO" at bounding box center [101, 189] width 122 height 24
click at [163, 192] on div "ZAUZMI MESTO" at bounding box center [101, 189] width 122 height 24
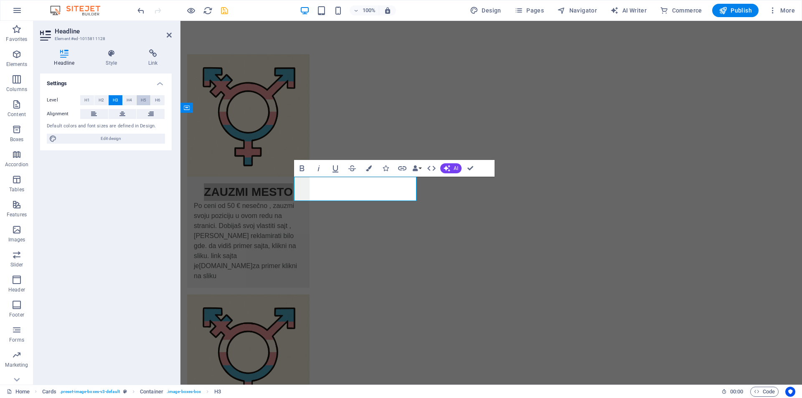
click at [145, 99] on span "H5" at bounding box center [143, 100] width 5 height 10
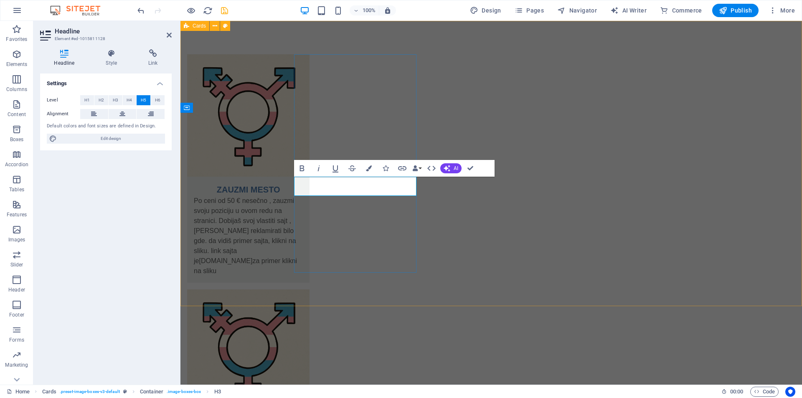
click at [303, 189] on h5 "ZAUZMI MESTO" at bounding box center [248, 189] width 109 height 13
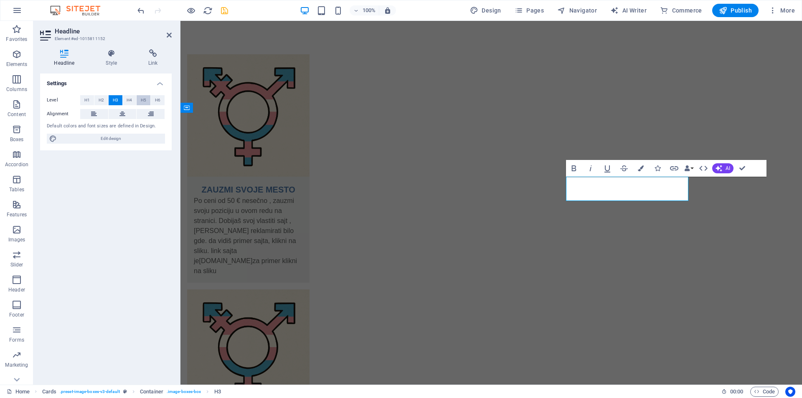
click at [144, 97] on span "H5" at bounding box center [143, 100] width 5 height 10
click at [137, 95] on button "H5" at bounding box center [144, 100] width 14 height 10
drag, startPoint x: 648, startPoint y: 190, endPoint x: 599, endPoint y: 192, distance: 48.5
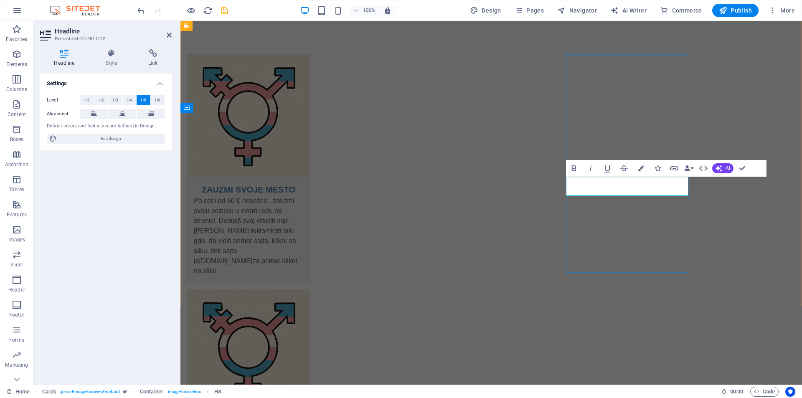
click at [740, 199] on div "ZAUZMI SVOJE MESTO Po ceni od 50 € nesečno , zauzmi svoju poziciju u ovom redu …" at bounding box center [492, 364] width 622 height 686
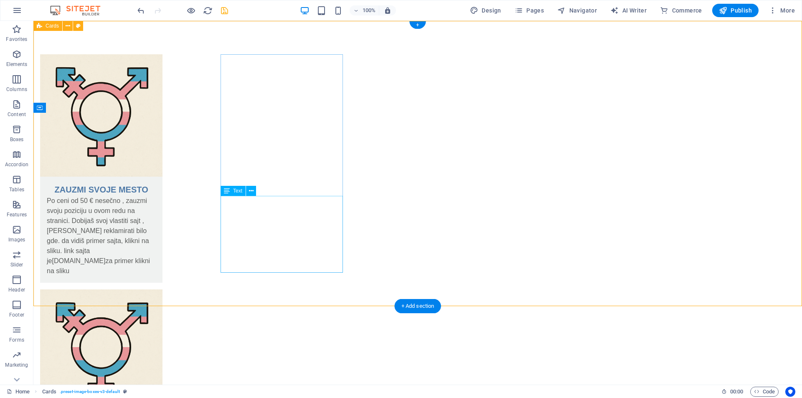
click at [163, 231] on div "Po ceni od 50 € nesečno , zauzmi svoju poziciju u ovom redu na stranici. Dobija…" at bounding box center [101, 239] width 122 height 87
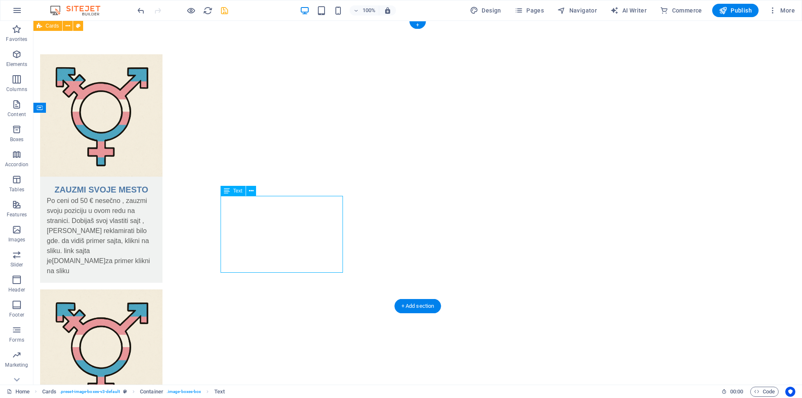
click at [163, 231] on div "Po ceni od 50 € nesečno , zauzmi svoju poziciju u ovom redu na stranici. Dobija…" at bounding box center [101, 239] width 122 height 87
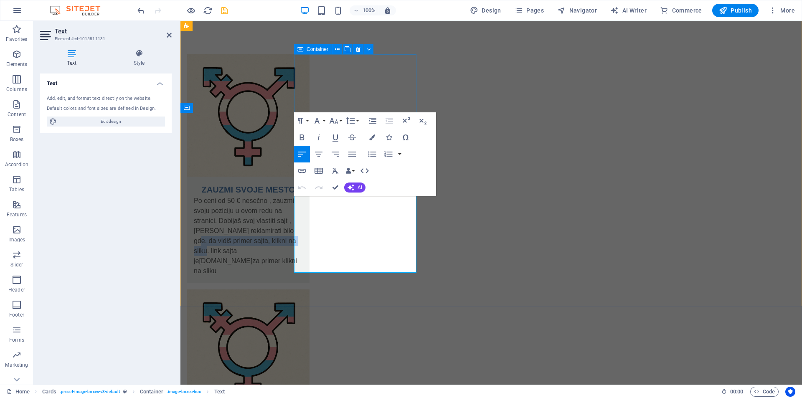
drag, startPoint x: 399, startPoint y: 242, endPoint x: 394, endPoint y: 230, distance: 12.9
click at [303, 230] on p "Po ceni od 50 € nesečno , zauzmi svoju poziciju u ovom redu na stranici. Dobija…" at bounding box center [248, 236] width 109 height 80
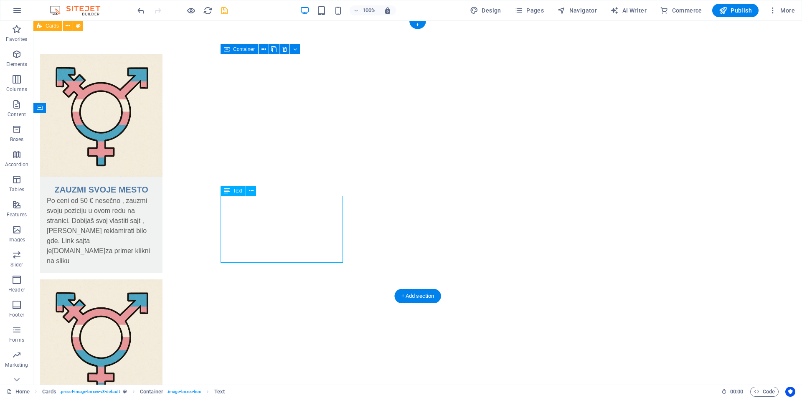
drag, startPoint x: 293, startPoint y: 251, endPoint x: 237, endPoint y: 216, distance: 65.7
click at [163, 216] on div "Po ceni od 50 € nesečno , zauzmi svoju poziciju u ovom redu na stranici. Dobija…" at bounding box center [101, 234] width 122 height 77
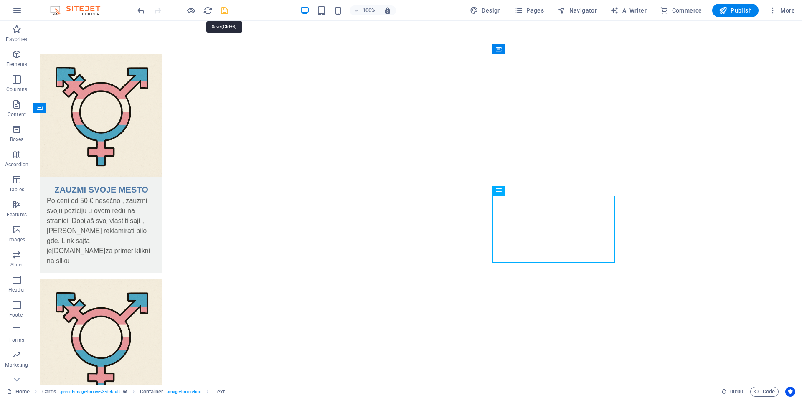
click at [224, 11] on icon "save" at bounding box center [225, 11] width 10 height 10
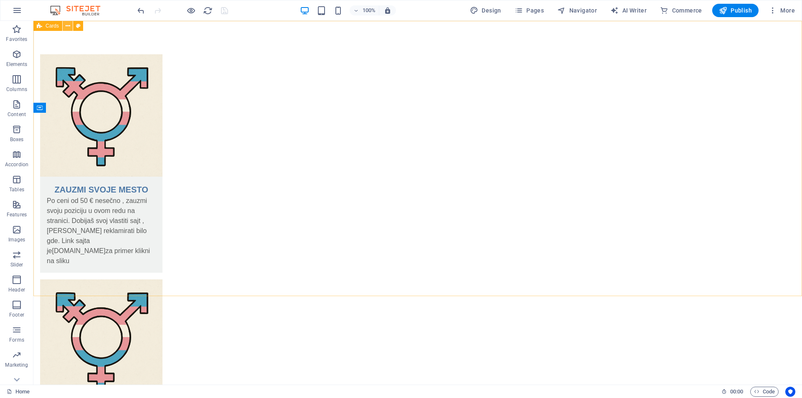
click at [68, 27] on icon at bounding box center [68, 26] width 5 height 9
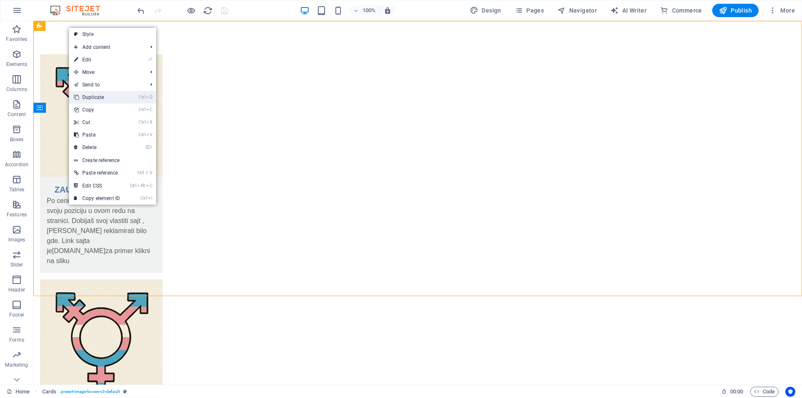
click at [102, 94] on link "Ctrl D Duplicate" at bounding box center [97, 97] width 56 height 13
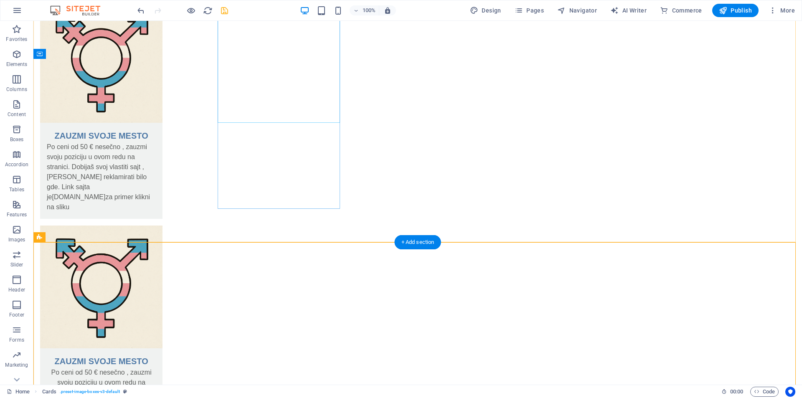
scroll to position [167, 0]
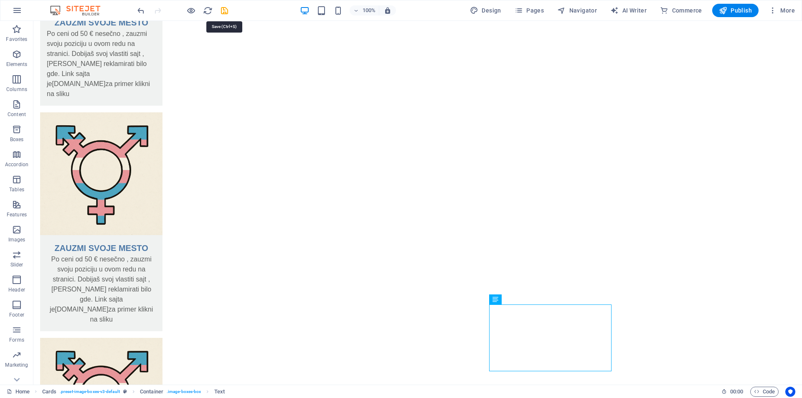
click at [223, 11] on icon "save" at bounding box center [225, 11] width 10 height 10
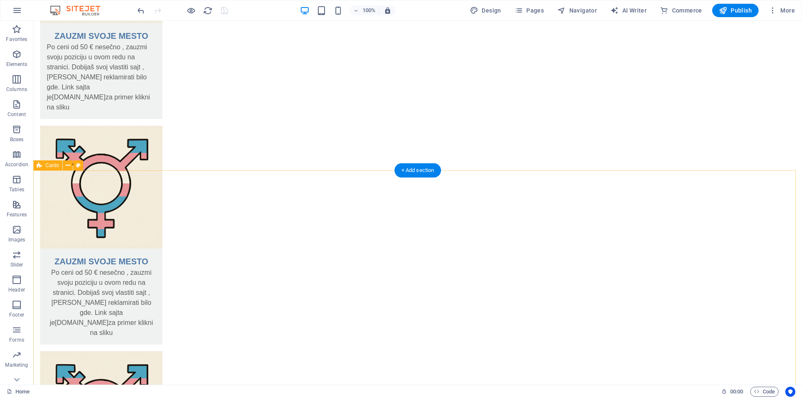
scroll to position [187, 0]
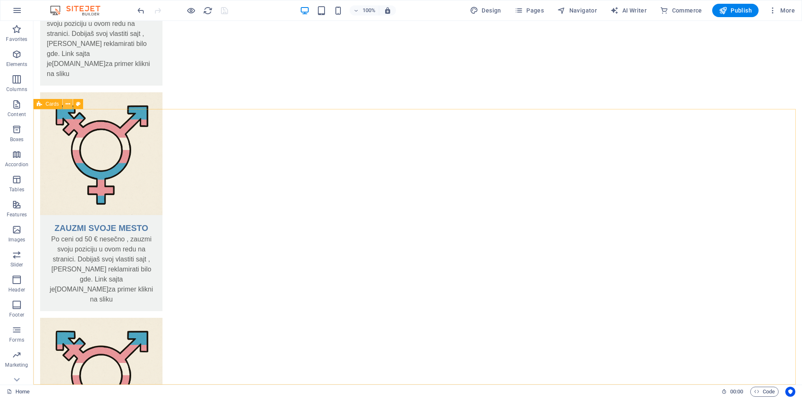
click at [67, 105] on icon at bounding box center [68, 104] width 5 height 9
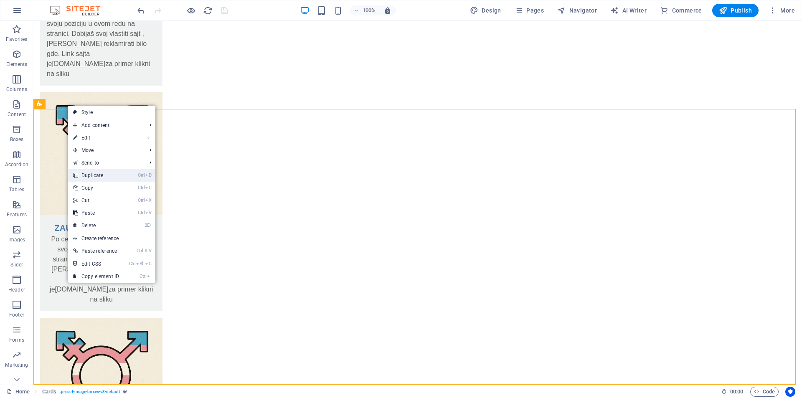
click at [104, 176] on link "Ctrl D Duplicate" at bounding box center [96, 175] width 56 height 13
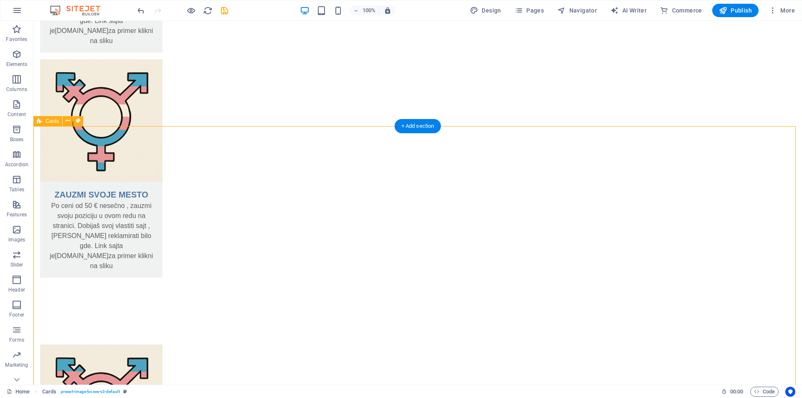
scroll to position [463, 0]
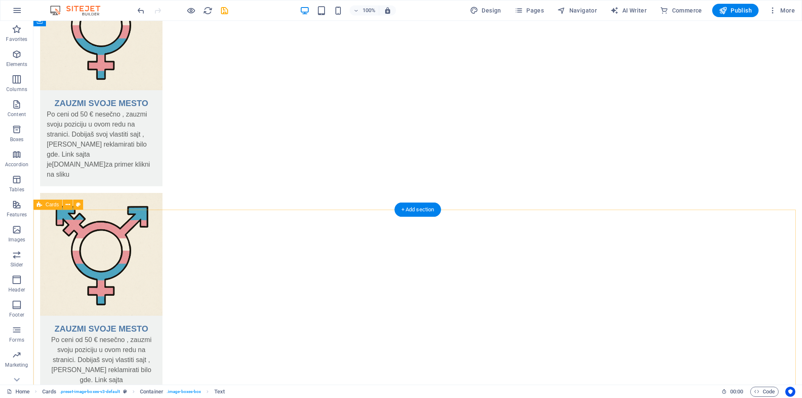
scroll to position [0, 0]
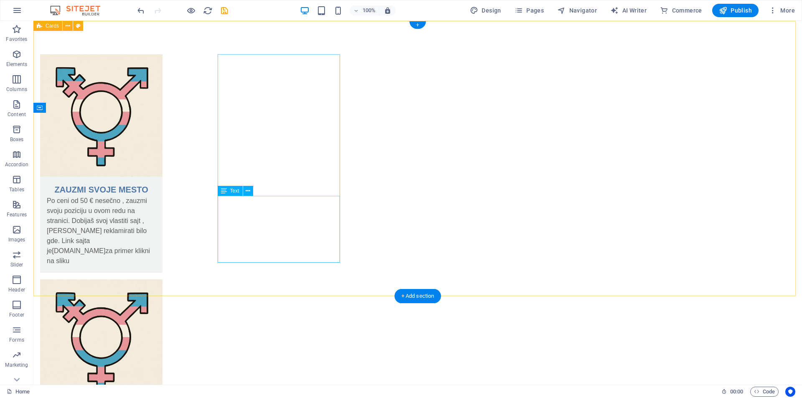
click at [163, 200] on div "Po ceni od 50 € nesečno , zauzmi svoju poziciju u ovom redu na stranici. Dobija…" at bounding box center [101, 234] width 122 height 77
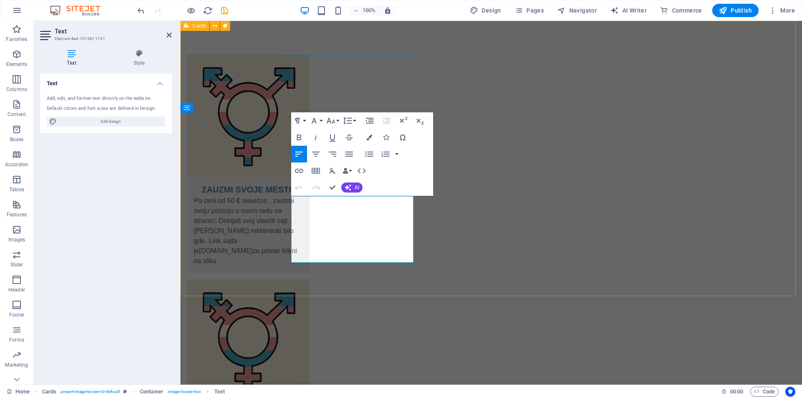
click at [303, 203] on p "Po ceni od 50 € nesečno , zauzmi svoju poziciju u ovom redu na stranici. Dobija…" at bounding box center [248, 231] width 109 height 70
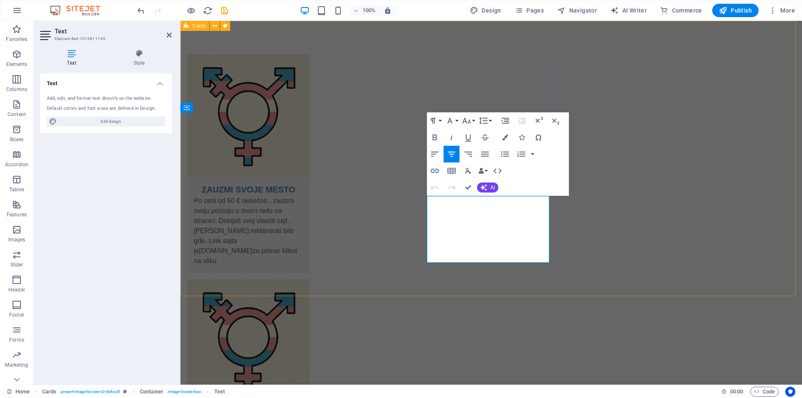
click at [754, 258] on div "ZAUZMI SVOJE MESTO Po ceni od 50 € nesečno , zauzmi svoju poziciju u ovom redu …" at bounding box center [492, 389] width 622 height 736
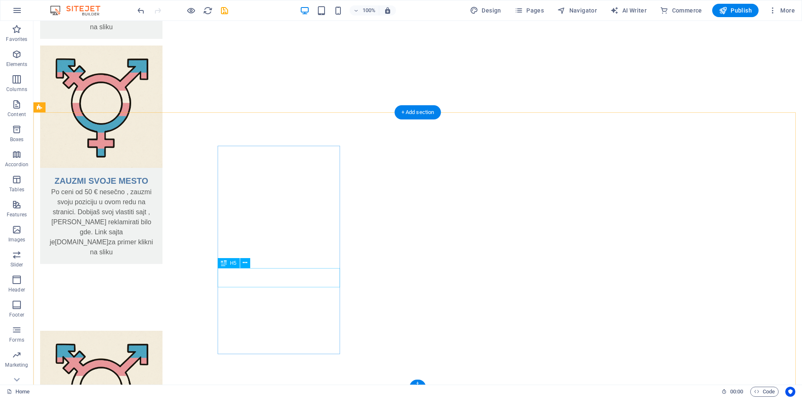
scroll to position [463, 0]
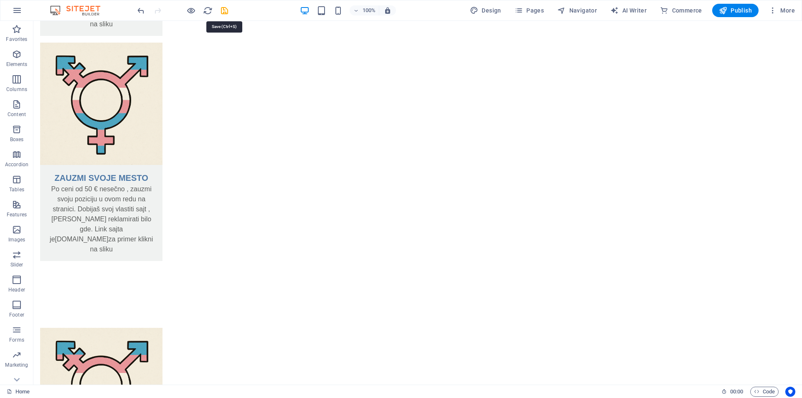
click at [224, 10] on icon "save" at bounding box center [225, 11] width 10 height 10
click at [69, 102] on icon at bounding box center [68, 104] width 5 height 9
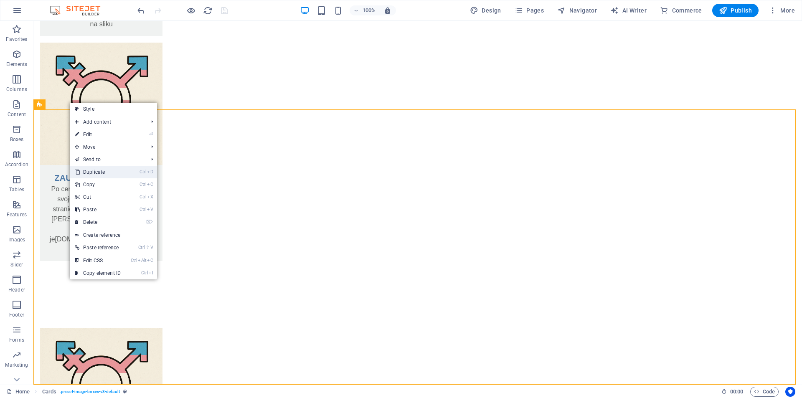
click at [113, 173] on link "Ctrl D Duplicate" at bounding box center [98, 172] width 56 height 13
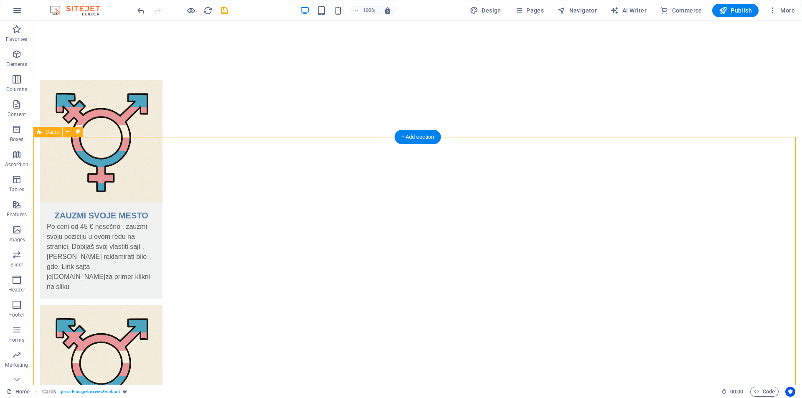
scroll to position [738, 0]
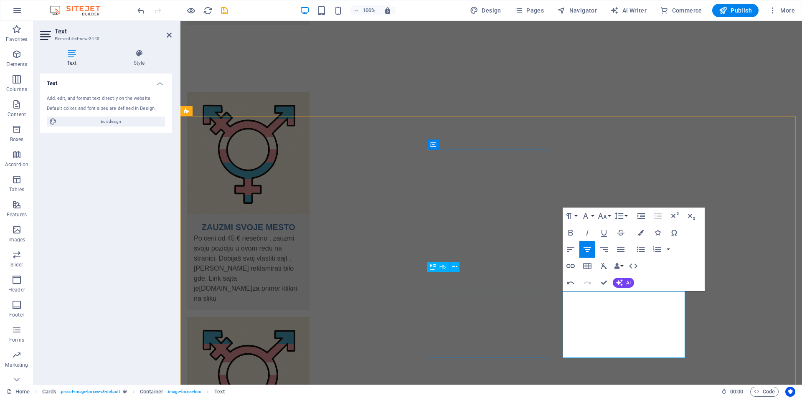
scroll to position [696, 0]
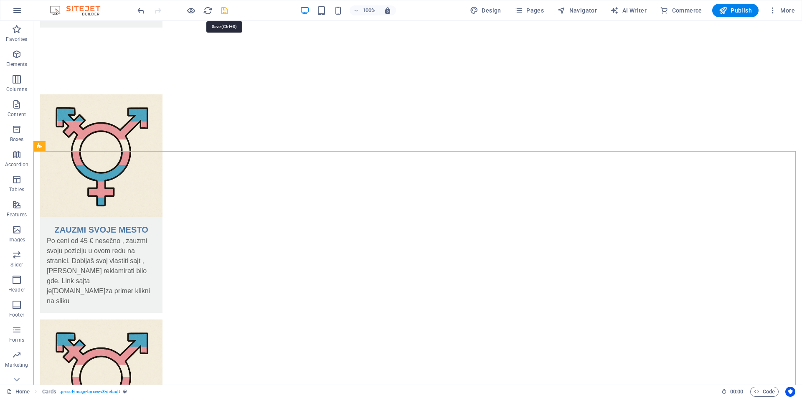
click at [223, 10] on icon "save" at bounding box center [225, 11] width 10 height 10
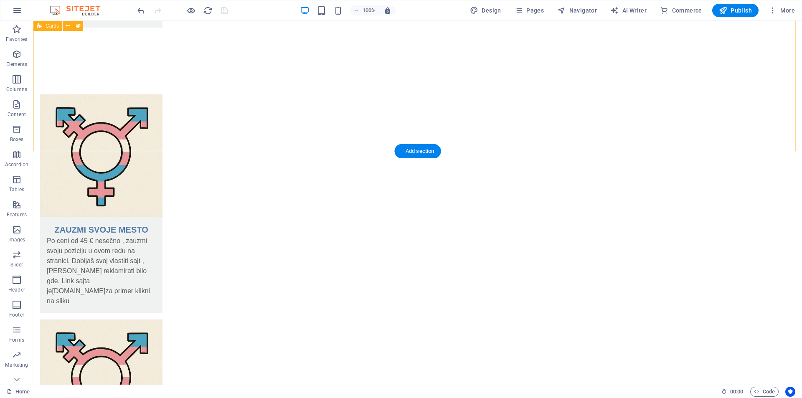
scroll to position [738, 0]
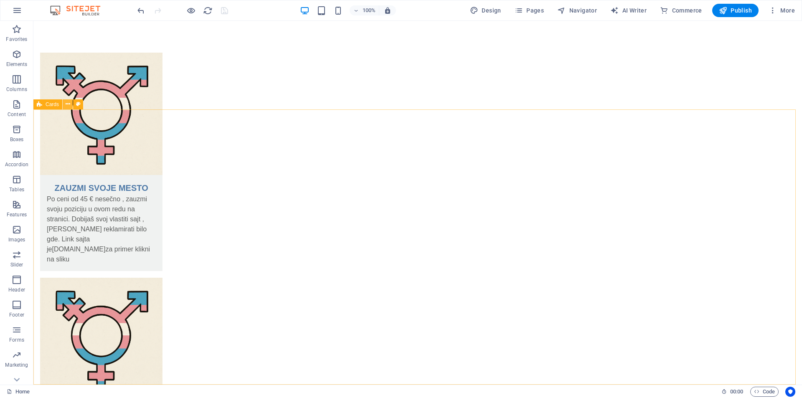
click at [66, 106] on icon at bounding box center [68, 104] width 5 height 9
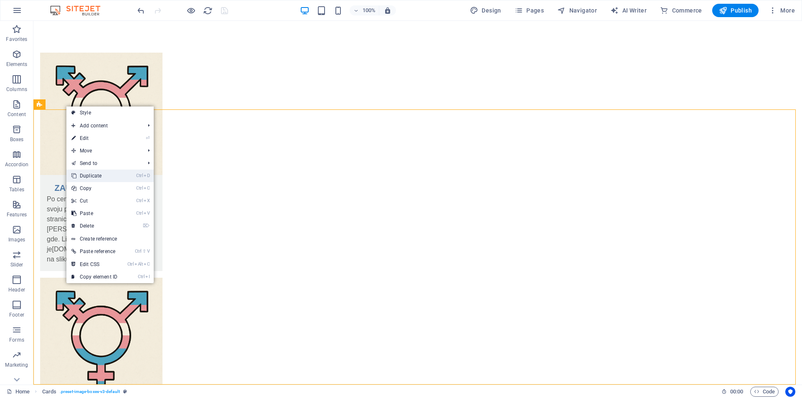
click at [104, 176] on link "Ctrl D Duplicate" at bounding box center [94, 176] width 56 height 13
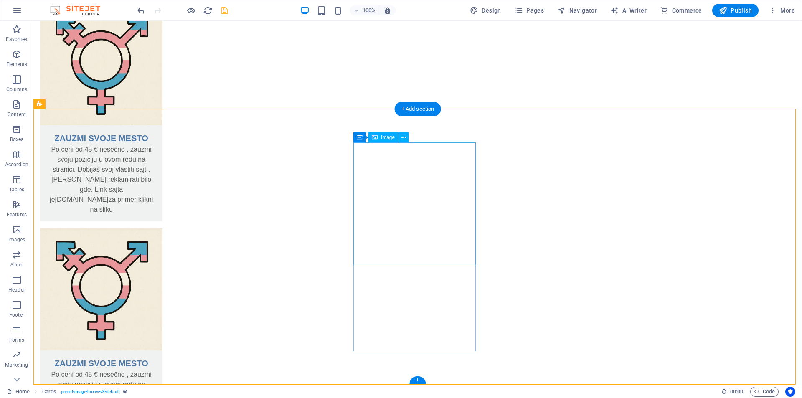
scroll to position [1014, 0]
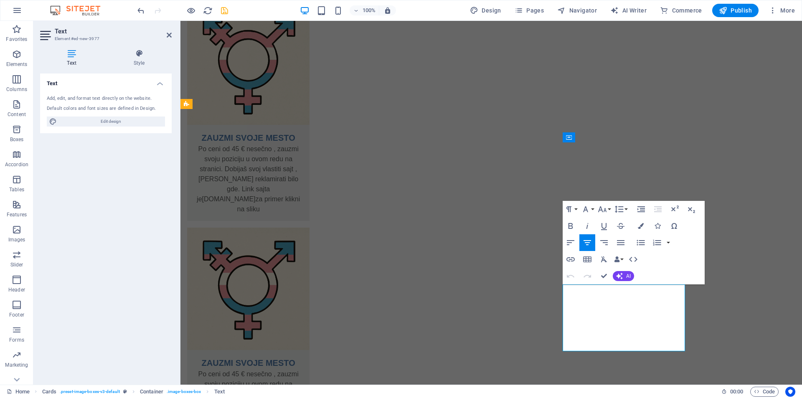
drag, startPoint x: 614, startPoint y: 290, endPoint x: 607, endPoint y: 291, distance: 7.2
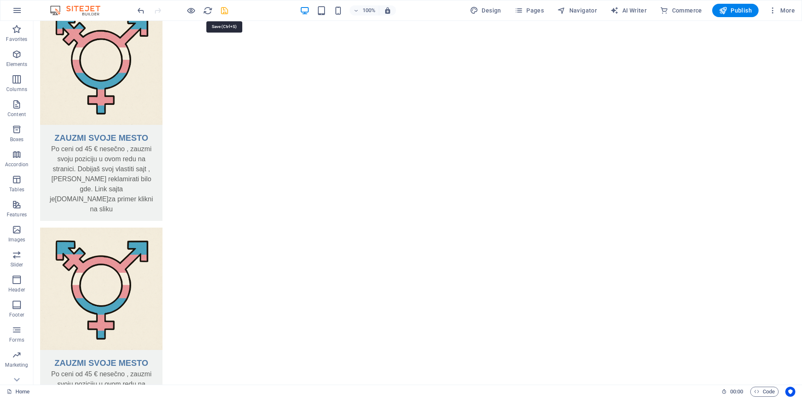
click at [224, 8] on icon "save" at bounding box center [225, 11] width 10 height 10
click at [69, 107] on icon at bounding box center [68, 104] width 5 height 9
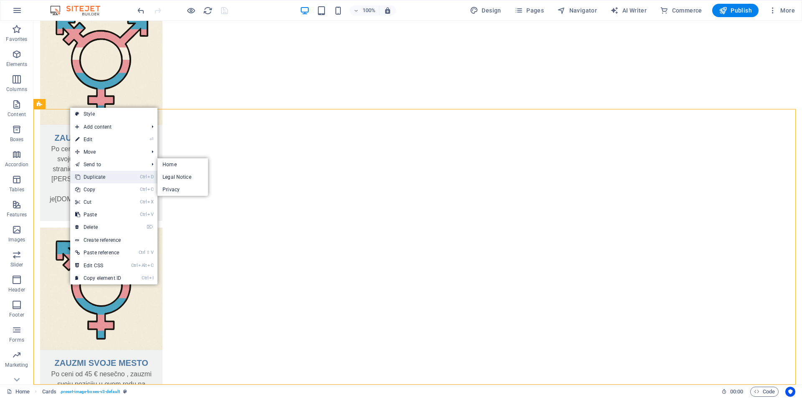
click at [111, 178] on link "Ctrl D Duplicate" at bounding box center [98, 177] width 56 height 13
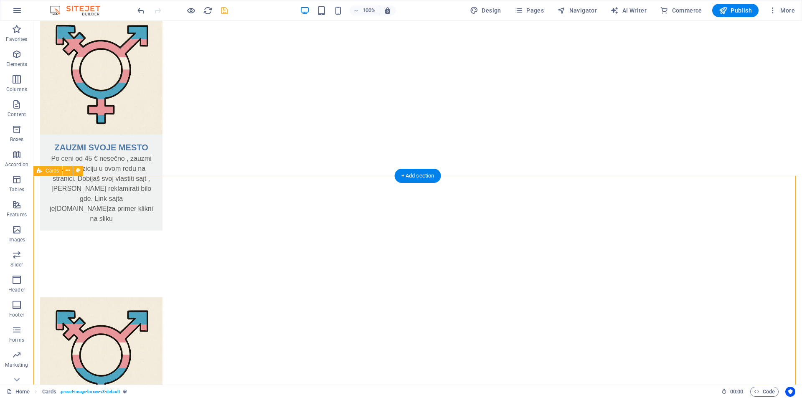
scroll to position [1289, 0]
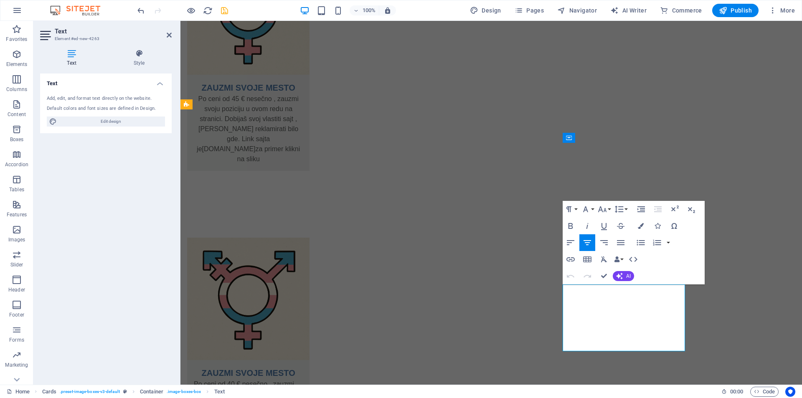
drag, startPoint x: 609, startPoint y: 288, endPoint x: 614, endPoint y: 290, distance: 4.8
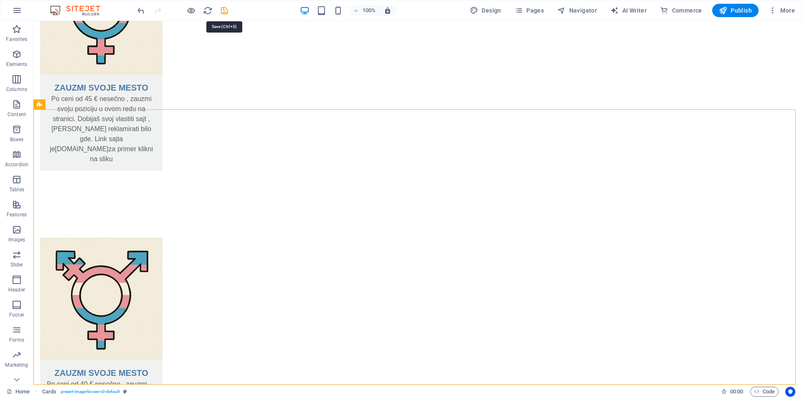
click at [222, 9] on icon "save" at bounding box center [225, 11] width 10 height 10
click at [66, 104] on icon at bounding box center [68, 104] width 5 height 9
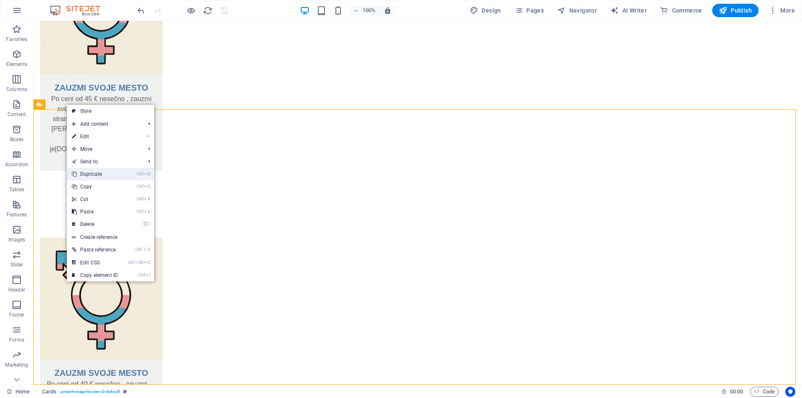
click at [111, 177] on link "Ctrl D Duplicate" at bounding box center [95, 174] width 56 height 13
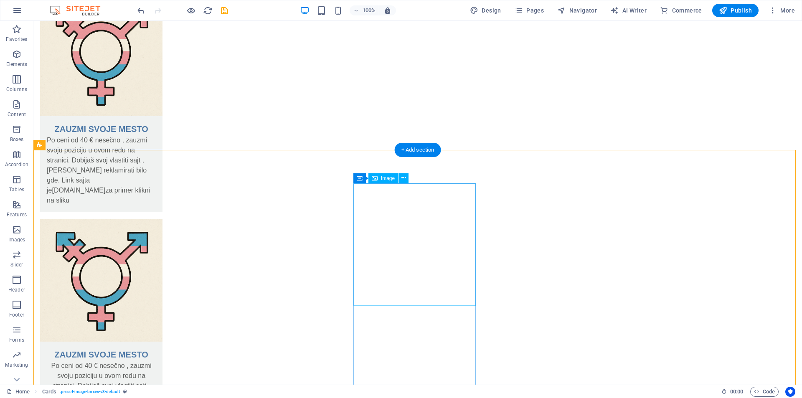
scroll to position [1565, 0]
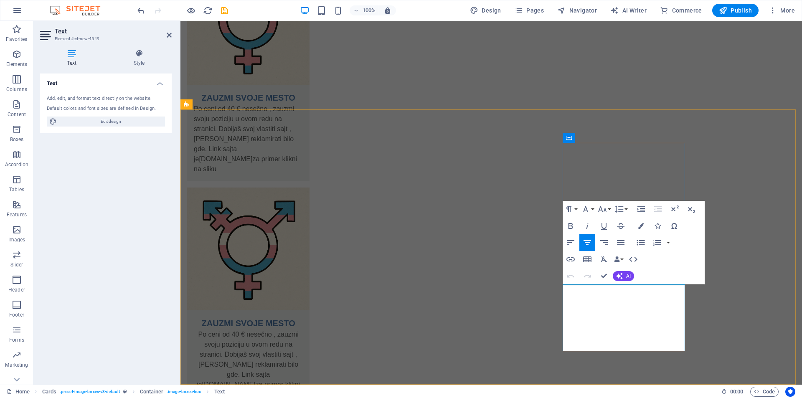
drag, startPoint x: 611, startPoint y: 291, endPoint x: 617, endPoint y: 293, distance: 6.5
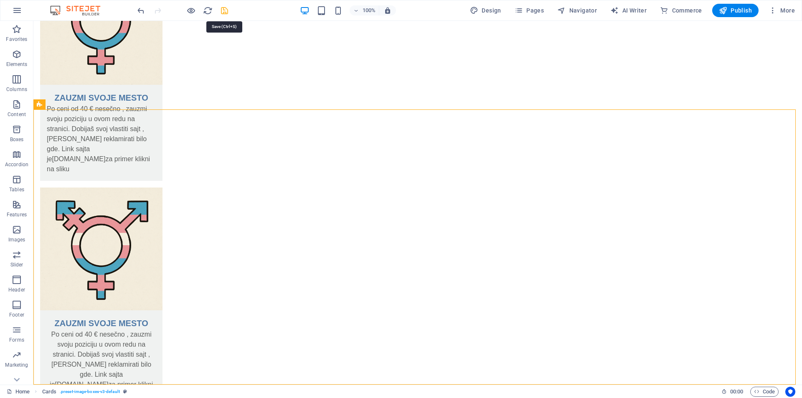
click at [223, 8] on icon "save" at bounding box center [225, 11] width 10 height 10
click at [66, 105] on icon at bounding box center [68, 104] width 5 height 9
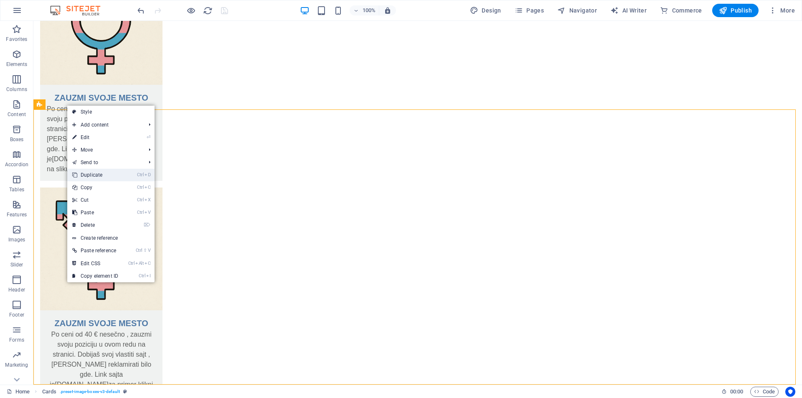
click at [104, 174] on link "Ctrl D Duplicate" at bounding box center [95, 175] width 56 height 13
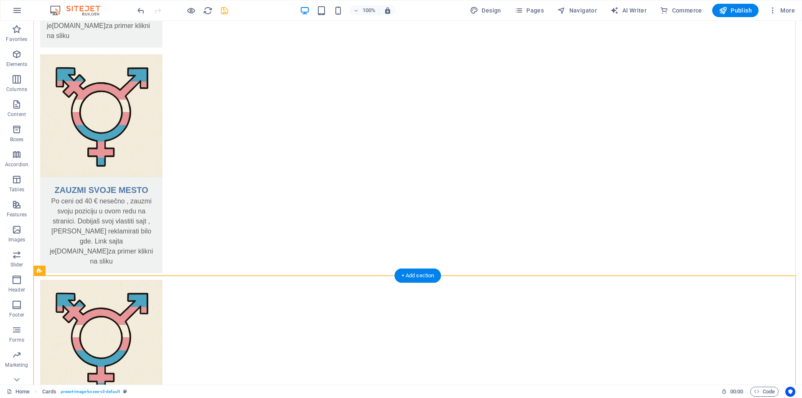
scroll to position [1840, 0]
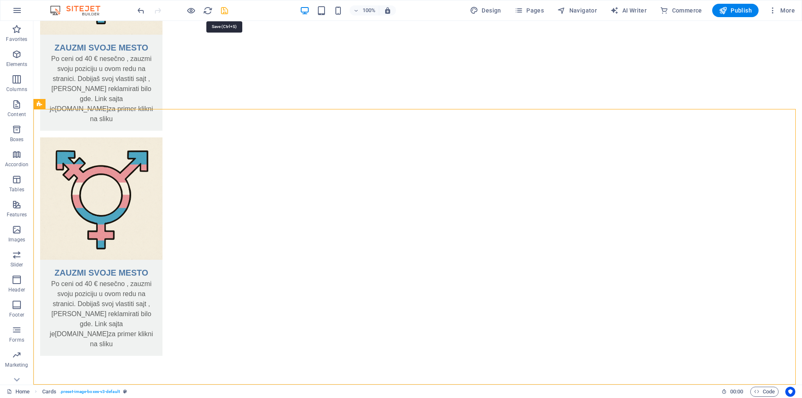
click at [225, 11] on icon "save" at bounding box center [225, 11] width 10 height 10
click at [69, 102] on icon at bounding box center [68, 104] width 5 height 9
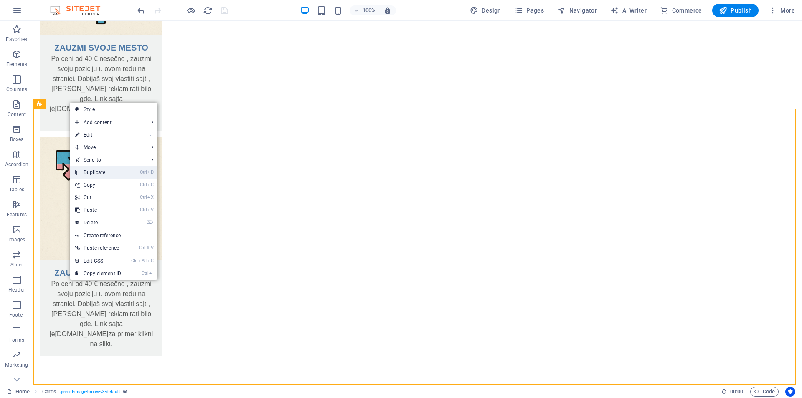
click at [111, 172] on link "Ctrl D Duplicate" at bounding box center [98, 172] width 56 height 13
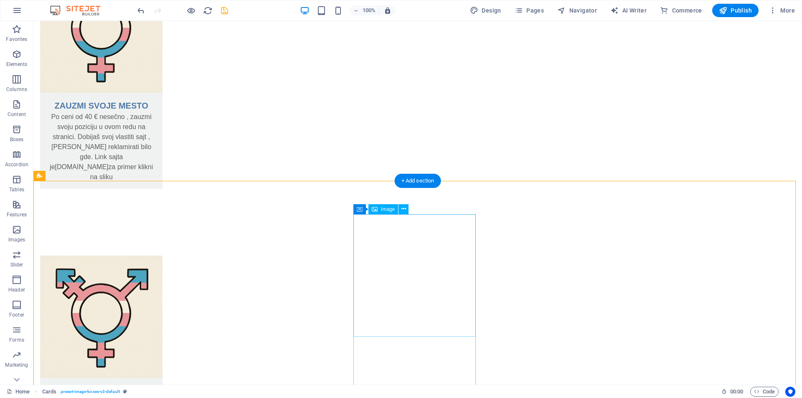
scroll to position [2116, 0]
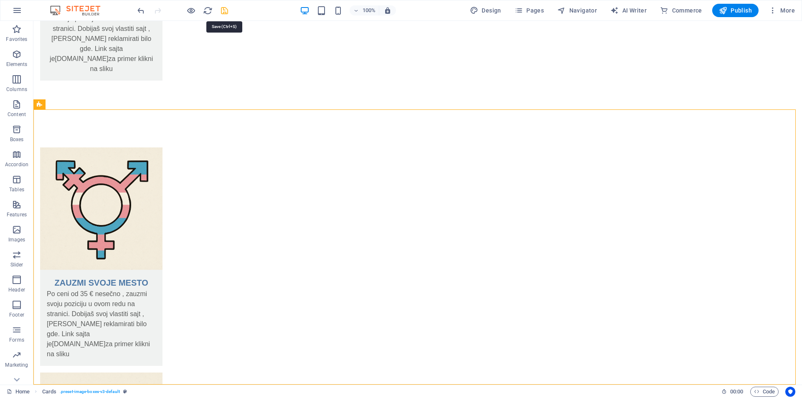
click at [222, 8] on icon "save" at bounding box center [225, 11] width 10 height 10
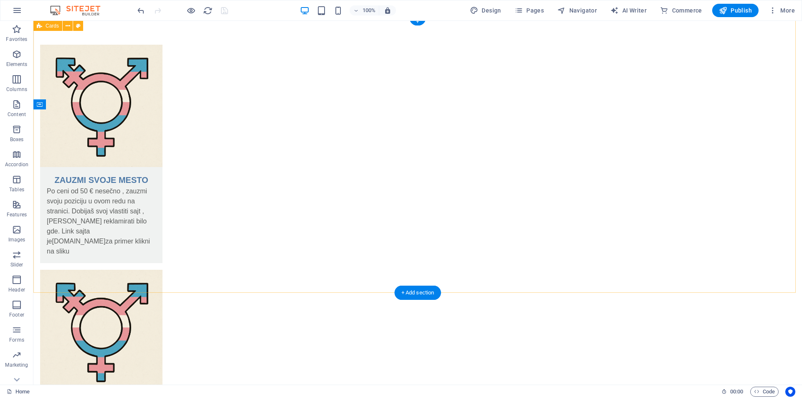
scroll to position [0, 0]
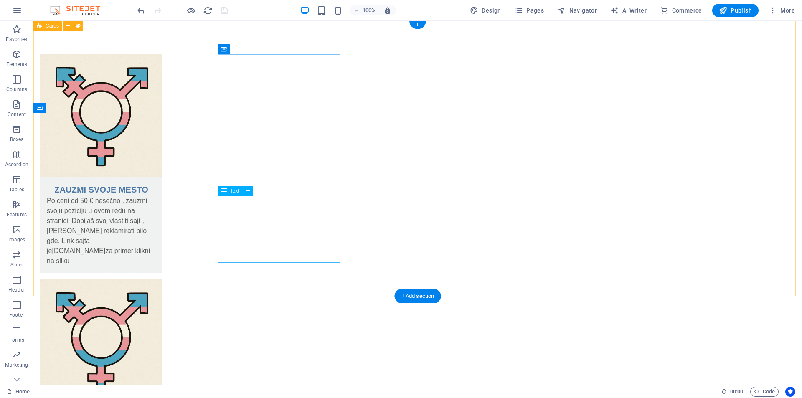
click at [163, 201] on div "Po ceni od 50 € nesečno , zauzmi svoju poziciju u ovom redu na stranici. Dobija…" at bounding box center [101, 234] width 122 height 77
click at [127, 201] on div "ZAUZMI SVOJE MESTO Po ceni od 50 € nesečno , zauzmi svoju poziciju u ovom redu …" at bounding box center [417, 389] width 769 height 736
click at [163, 201] on div "Po ceni od 50 € nesečno , zauzmi svoju poziciju u ovom redu na stranici. Dobija…" at bounding box center [101, 234] width 122 height 77
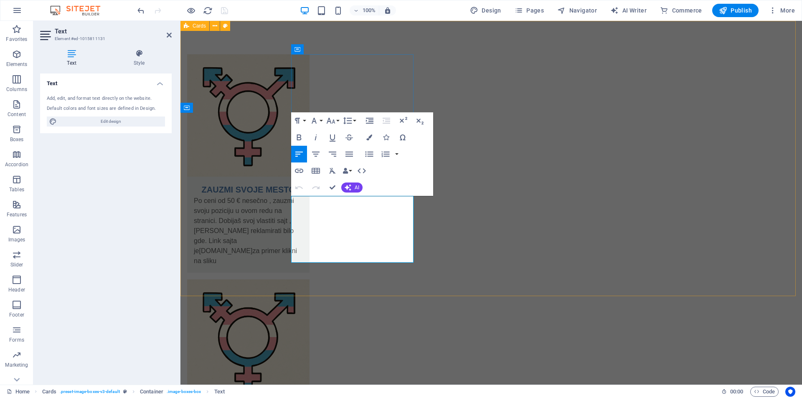
click at [303, 204] on p "Po ceni od 50 € nesečno , zauzmi svoju poziciju u ovom redu na stranici. Dobija…" at bounding box center [248, 231] width 109 height 70
click at [303, 202] on p "Po ceni od 50 € nesečno , zauzmi svoju poziciju u ovom redu na stranici. Dobija…" at bounding box center [248, 231] width 109 height 70
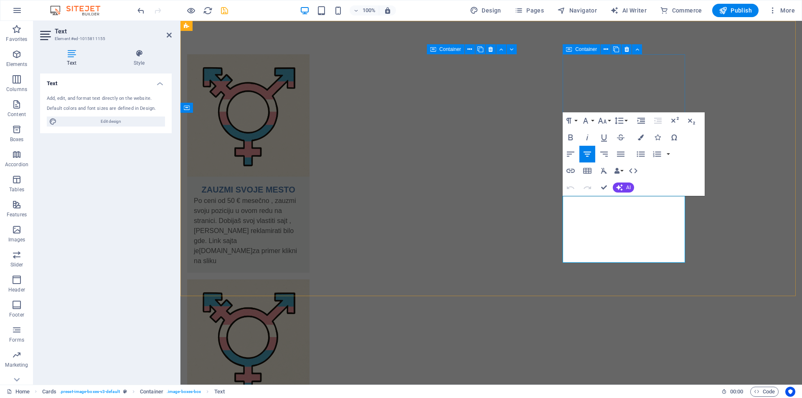
click at [732, 201] on div "ZAUZMI SVOJE MESTO Po ceni od 50 € mesečno , zauzmi svoju poziciju u ovom redu …" at bounding box center [492, 389] width 622 height 736
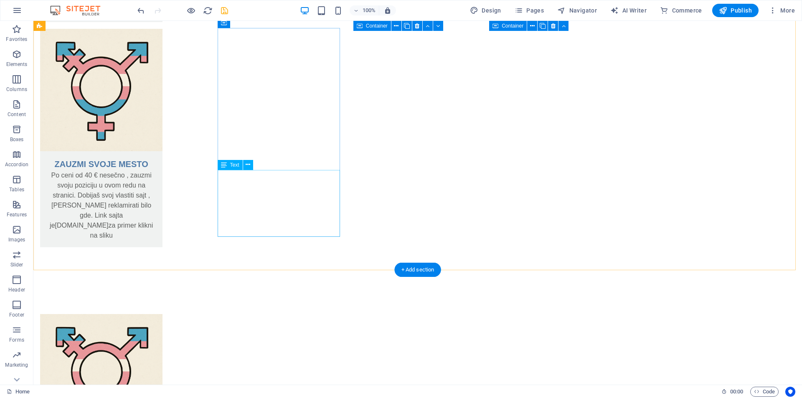
scroll to position [2116, 0]
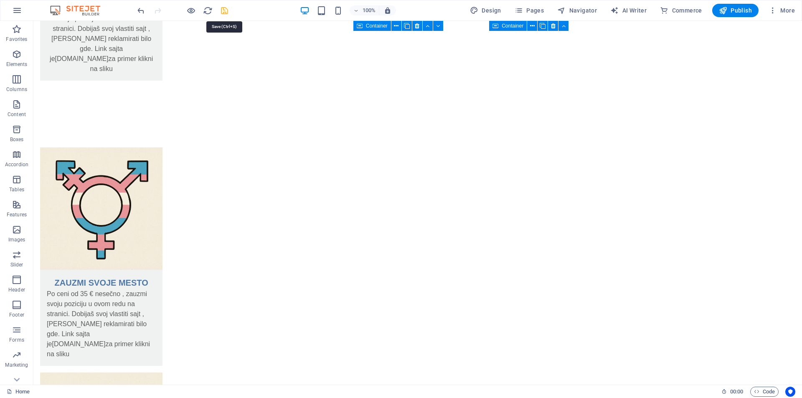
click at [225, 11] on icon "save" at bounding box center [225, 11] width 10 height 10
click at [66, 108] on icon at bounding box center [68, 104] width 5 height 9
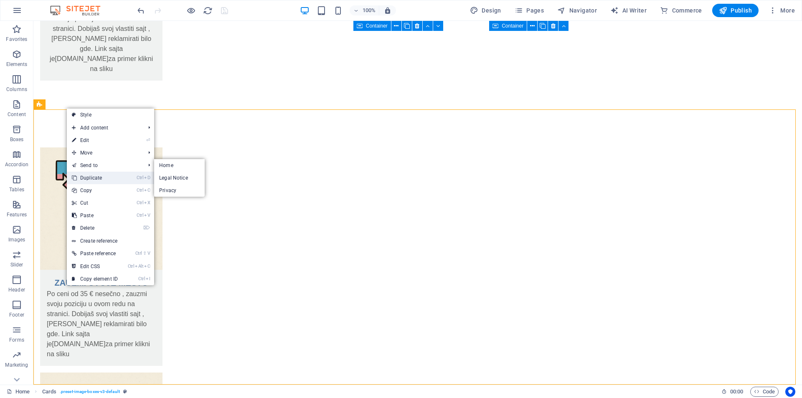
click at [103, 178] on link "Ctrl D Duplicate" at bounding box center [95, 178] width 56 height 13
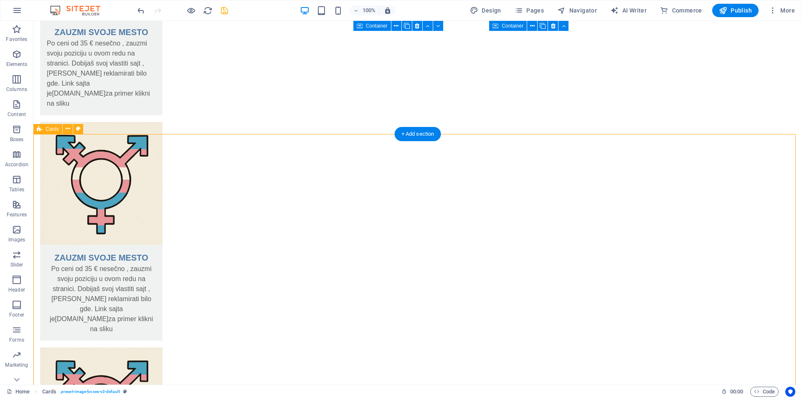
scroll to position [2391, 0]
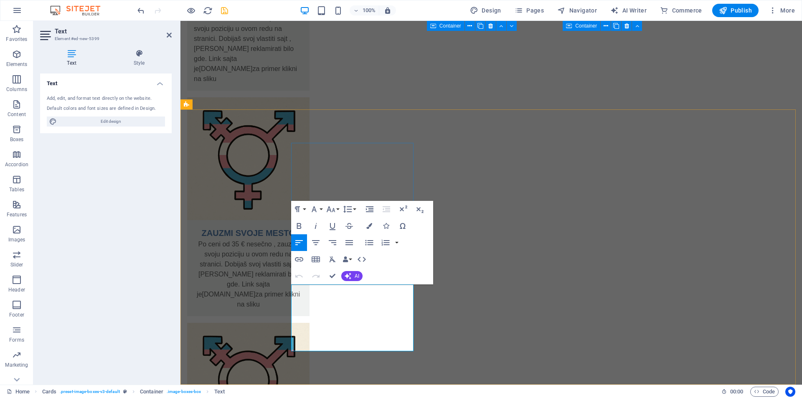
drag, startPoint x: 338, startPoint y: 287, endPoint x: 332, endPoint y: 290, distance: 6.2
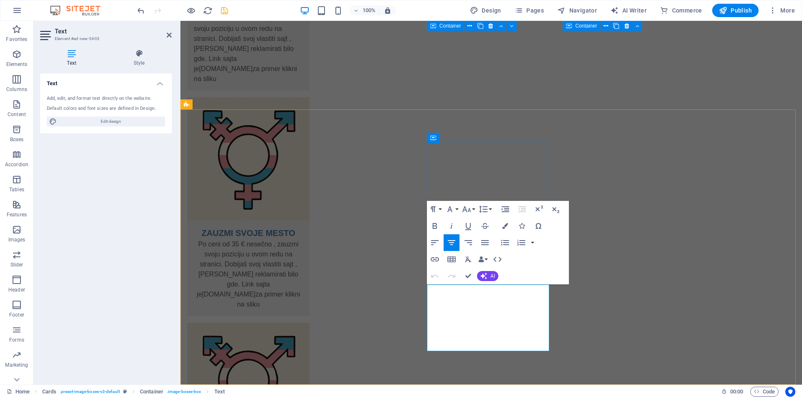
drag, startPoint x: 478, startPoint y: 288, endPoint x: 472, endPoint y: 291, distance: 6.9
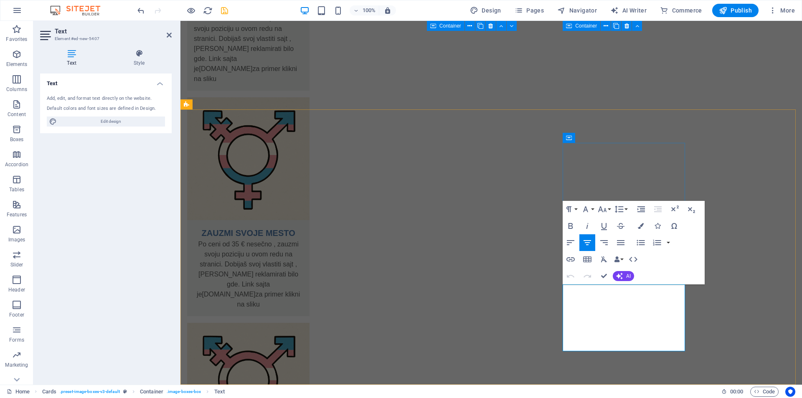
drag, startPoint x: 615, startPoint y: 289, endPoint x: 608, endPoint y: 289, distance: 6.7
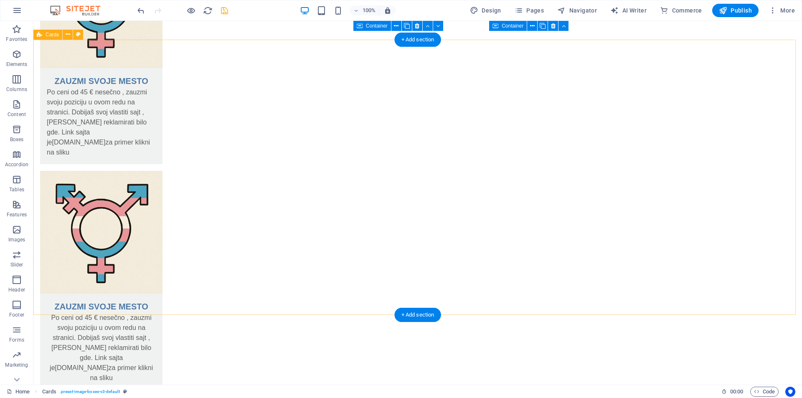
scroll to position [636, 0]
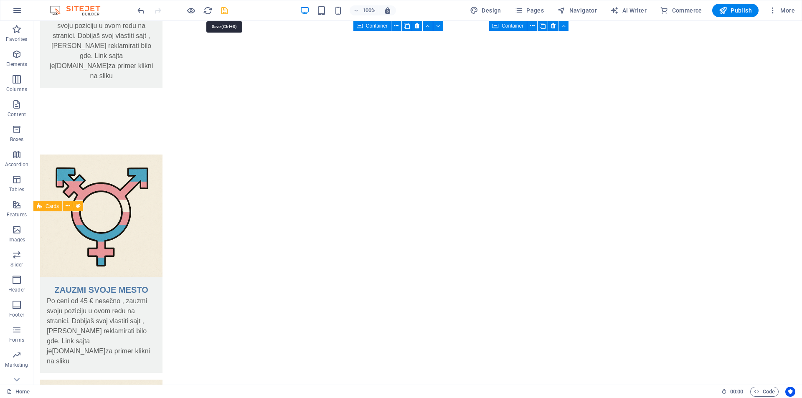
click at [225, 9] on icon "save" at bounding box center [225, 11] width 10 height 10
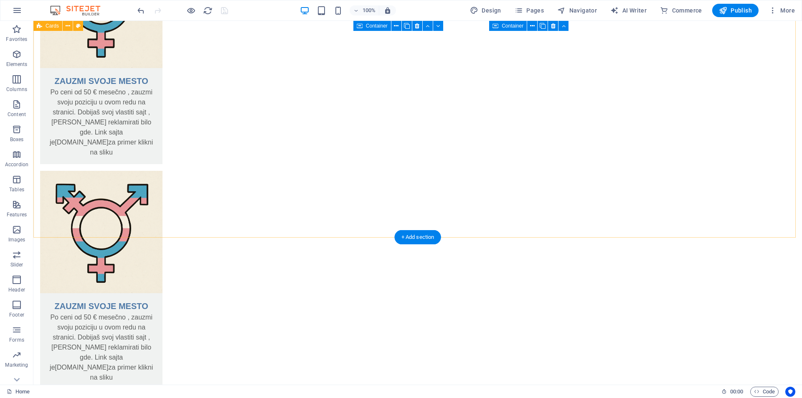
scroll to position [418, 0]
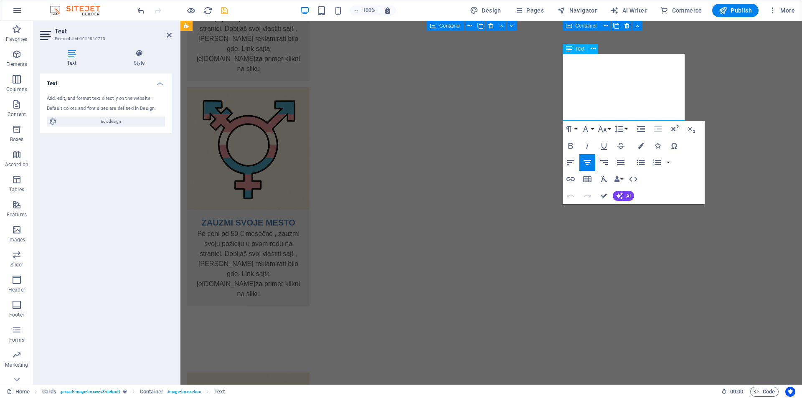
click at [229, 10] on icon "save" at bounding box center [225, 11] width 10 height 10
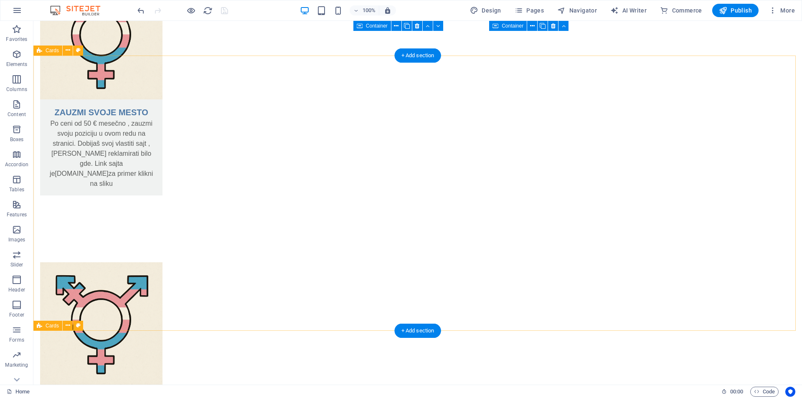
scroll to position [543, 0]
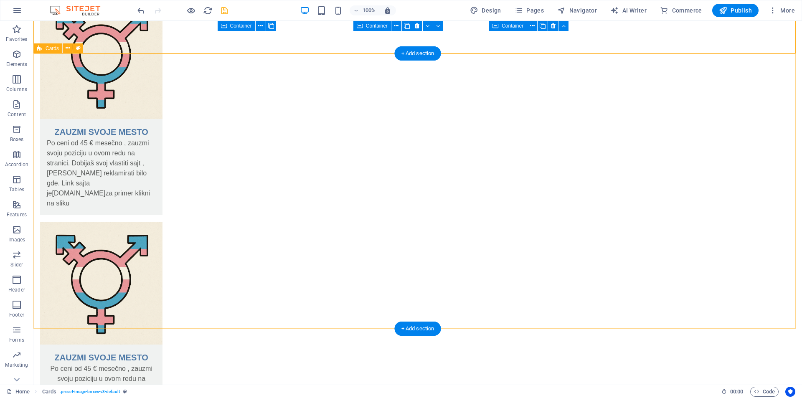
scroll to position [836, 0]
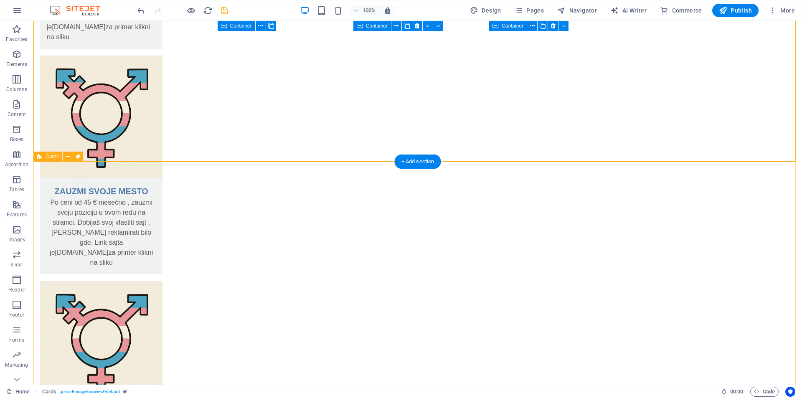
scroll to position [961, 0]
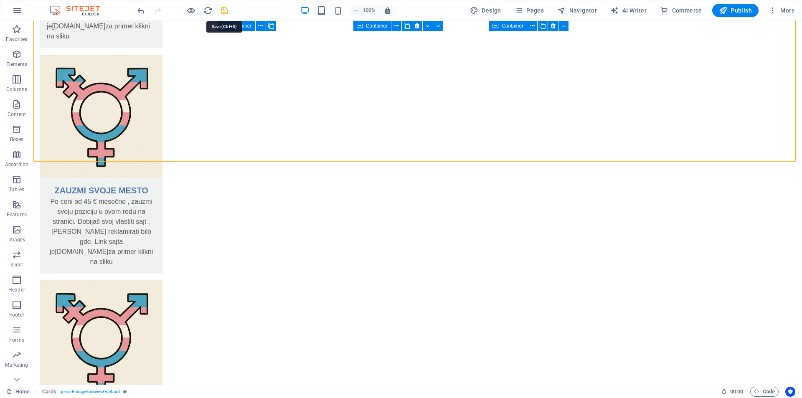
click at [226, 9] on icon "save" at bounding box center [225, 11] width 10 height 10
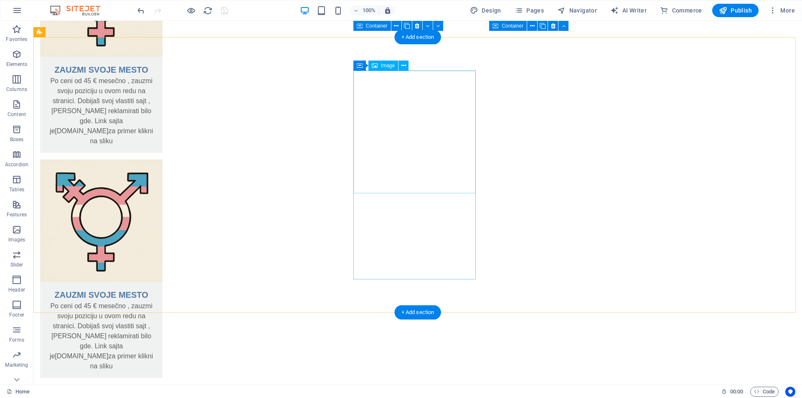
scroll to position [1087, 0]
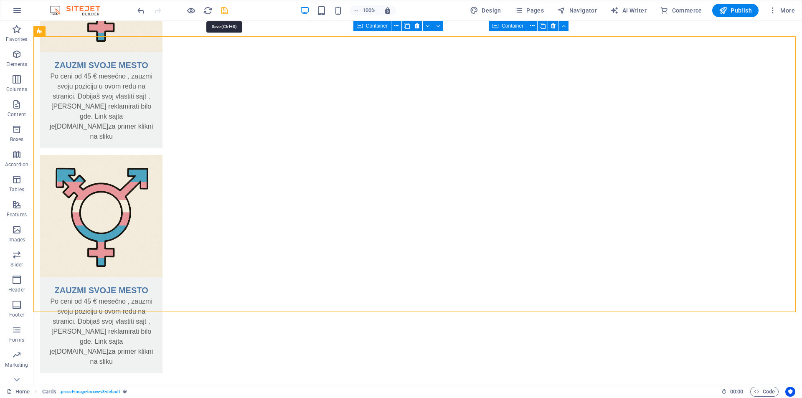
click at [229, 11] on icon "save" at bounding box center [225, 11] width 10 height 10
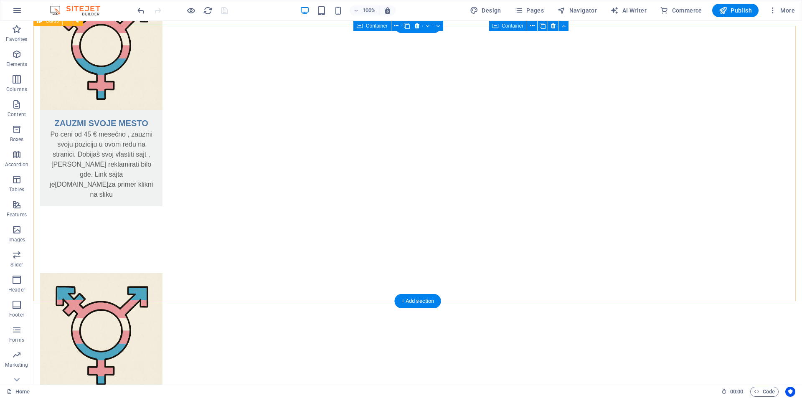
scroll to position [1379, 0]
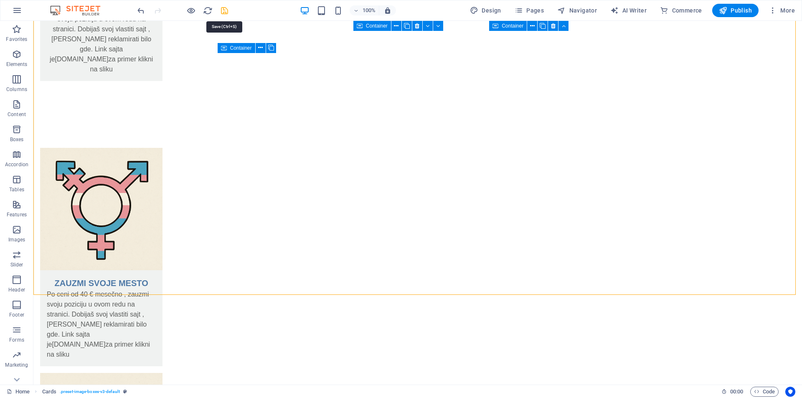
click at [224, 10] on icon "save" at bounding box center [225, 11] width 10 height 10
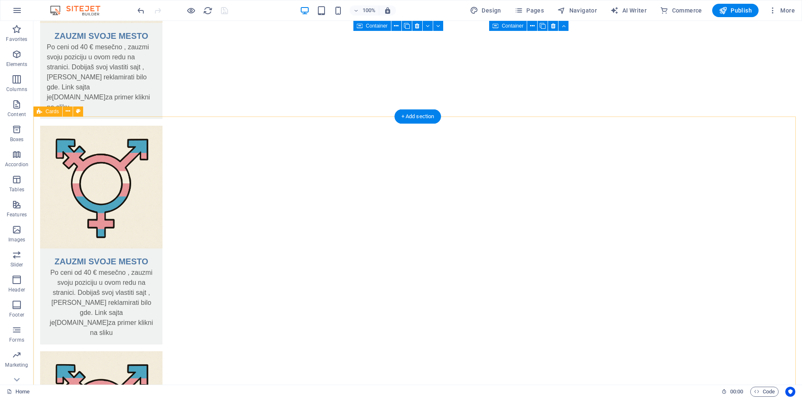
scroll to position [1630, 0]
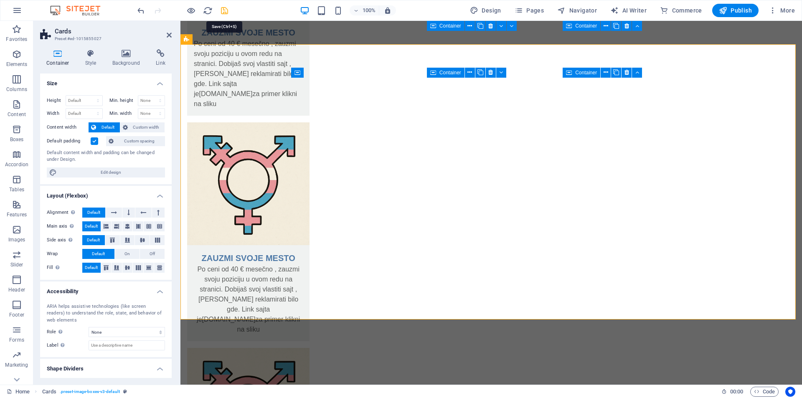
click at [224, 13] on icon "save" at bounding box center [225, 11] width 10 height 10
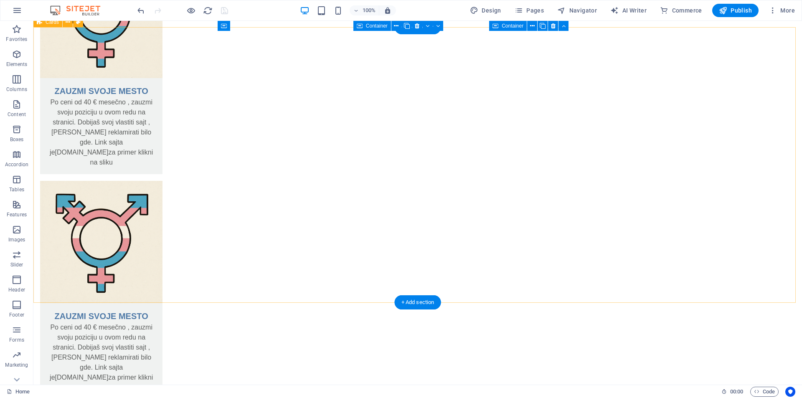
scroll to position [1922, 0]
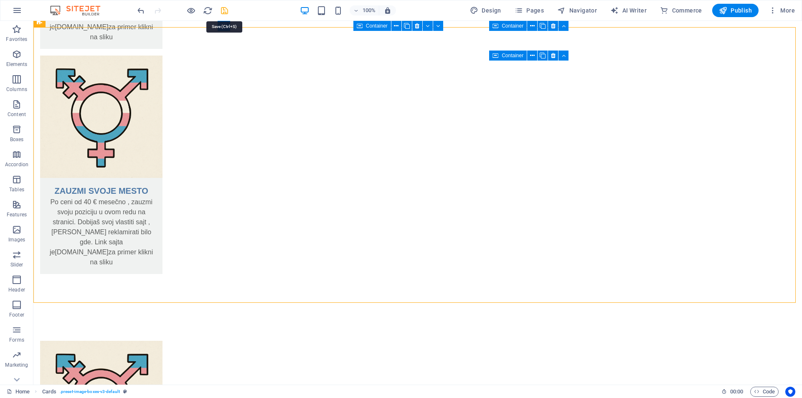
click at [226, 9] on icon "save" at bounding box center [225, 11] width 10 height 10
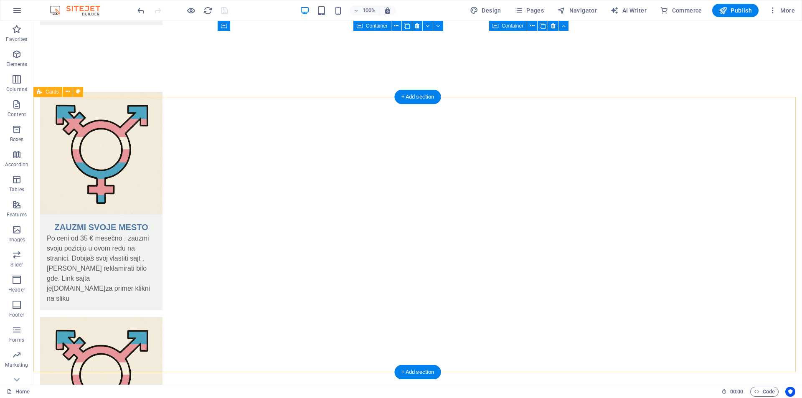
scroll to position [2173, 0]
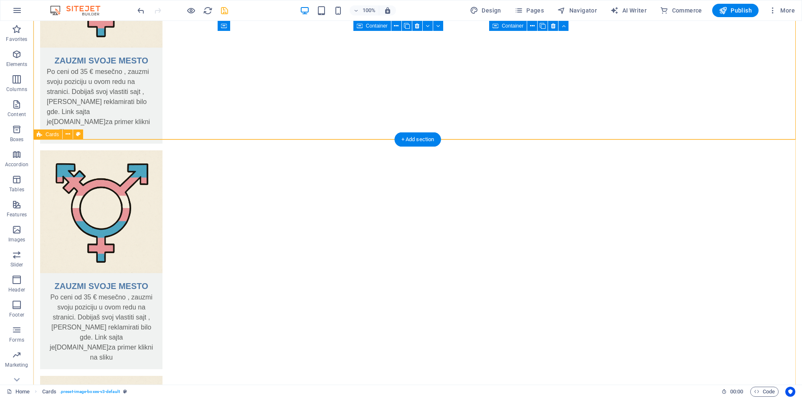
scroll to position [2391, 0]
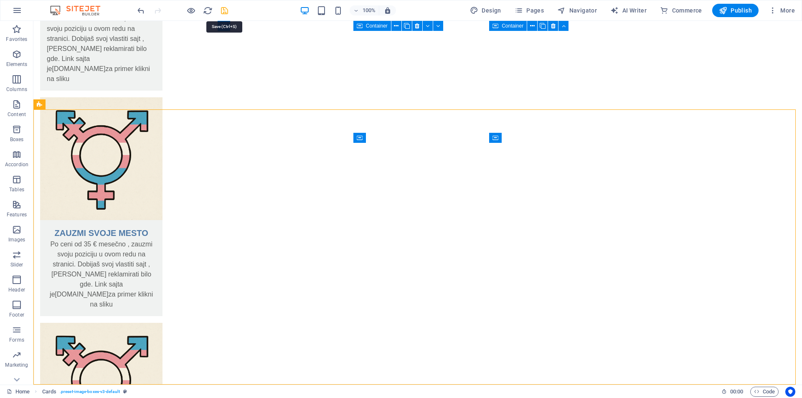
click at [228, 10] on icon "save" at bounding box center [225, 11] width 10 height 10
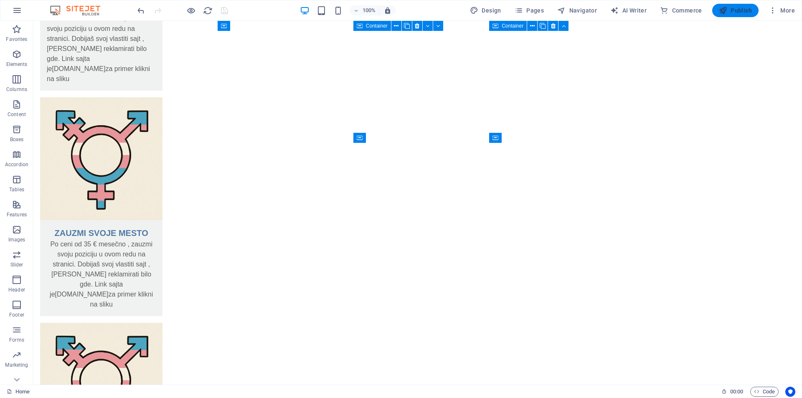
click at [744, 10] on span "Publish" at bounding box center [735, 10] width 33 height 8
